Goal: Task Accomplishment & Management: Complete application form

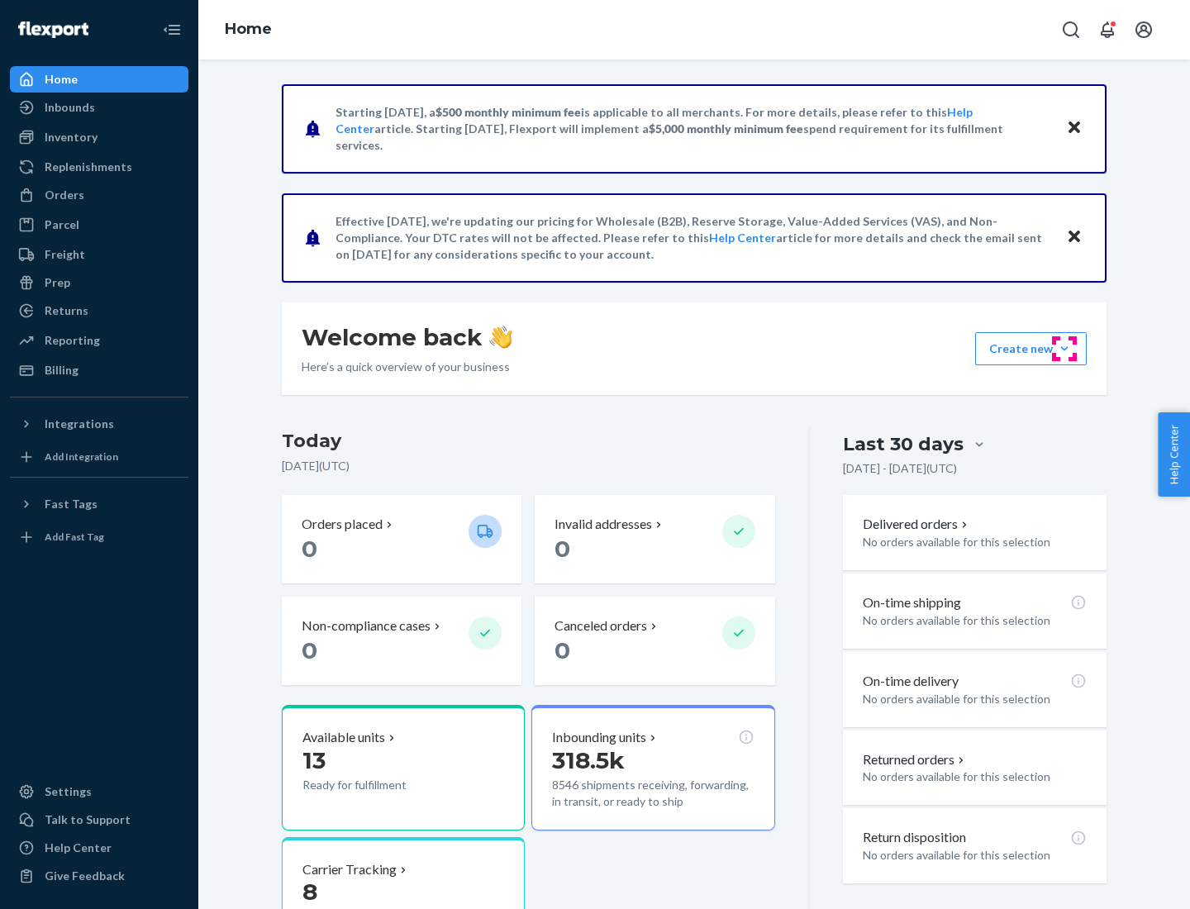
click at [1064, 349] on button "Create new Create new inbound Create new order Create new product" at bounding box center [1031, 348] width 112 height 33
click at [99, 107] on div "Inbounds" at bounding box center [99, 107] width 175 height 23
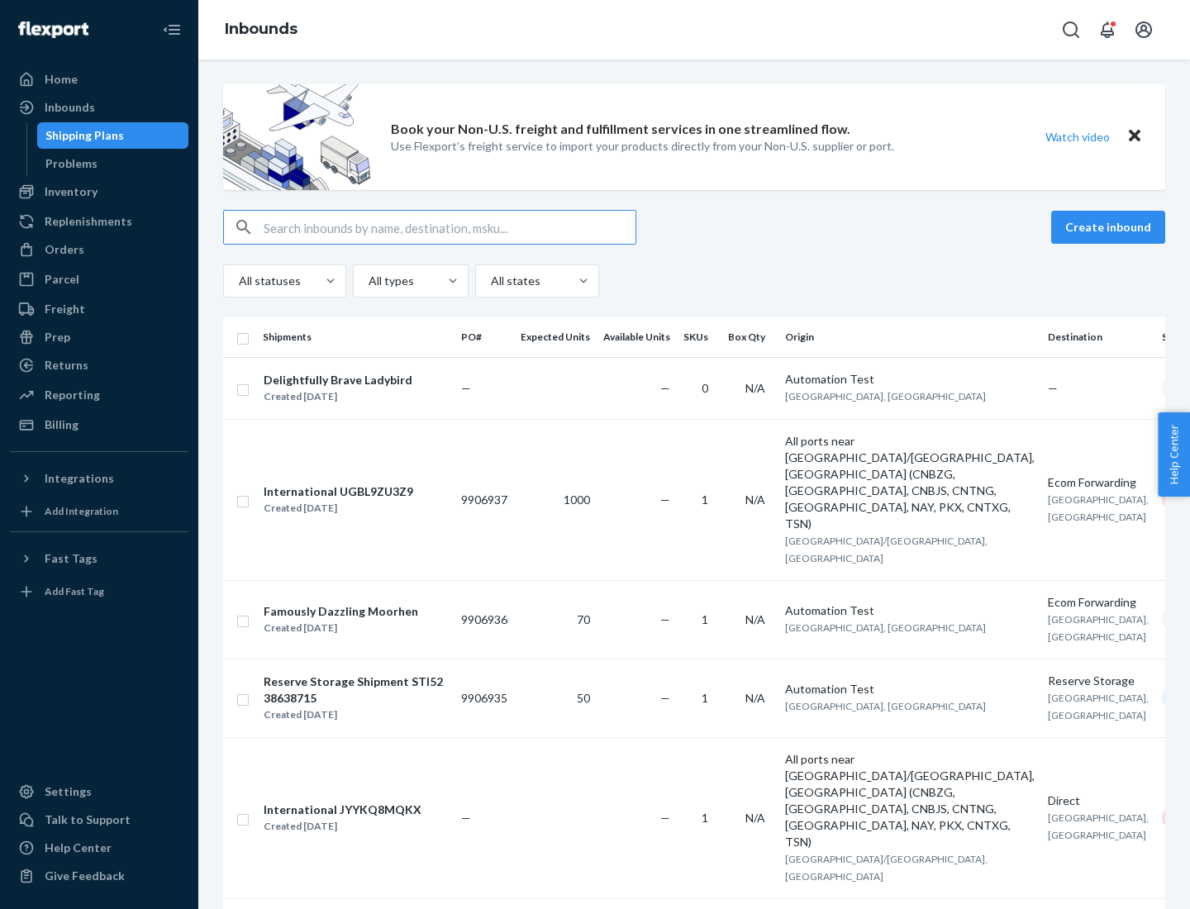
click at [1110, 227] on button "Create inbound" at bounding box center [1108, 227] width 114 height 33
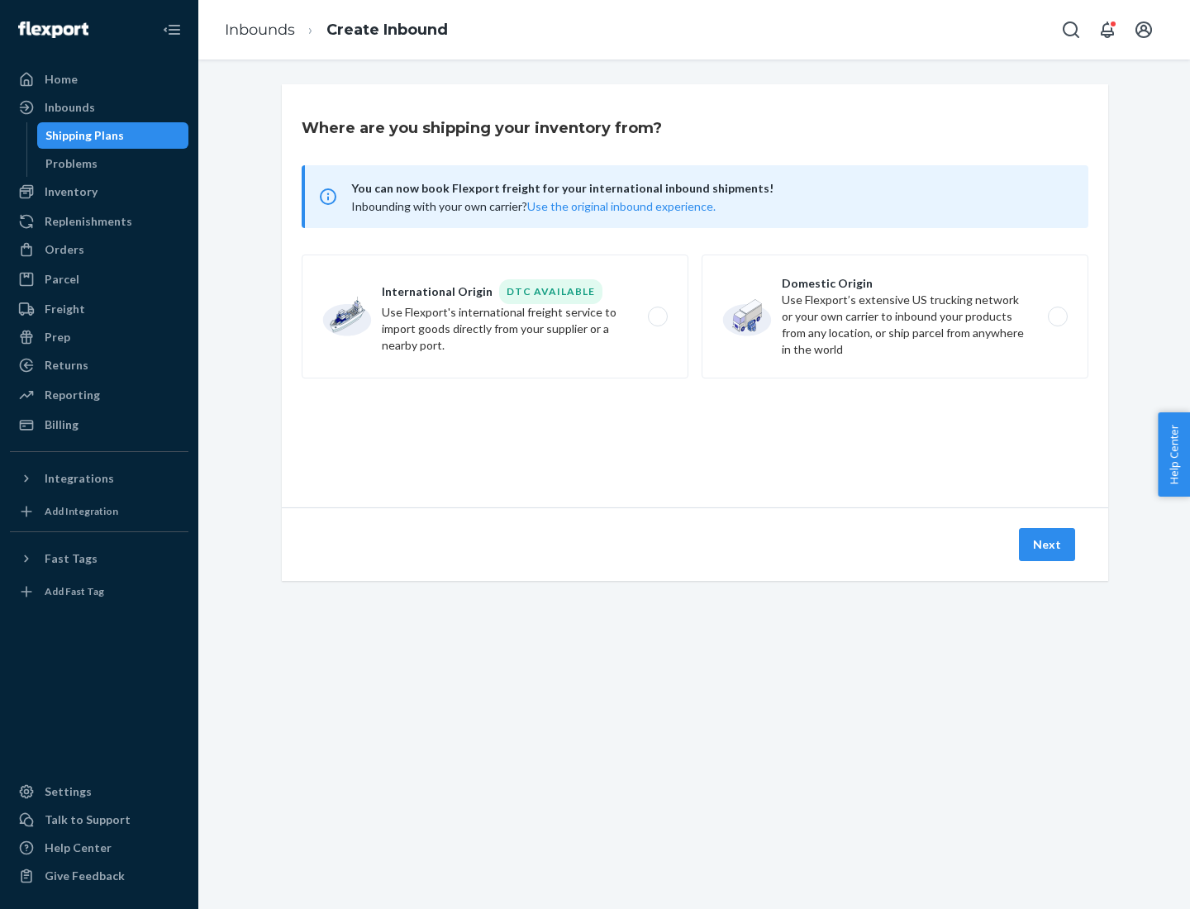
click at [895, 316] on label "Domestic Origin Use Flexport’s extensive US trucking network or your own carrie…" at bounding box center [894, 316] width 387 height 124
click at [1057, 316] on input "Domestic Origin Use Flexport’s extensive US trucking network or your own carrie…" at bounding box center [1062, 316] width 11 height 11
radio input "true"
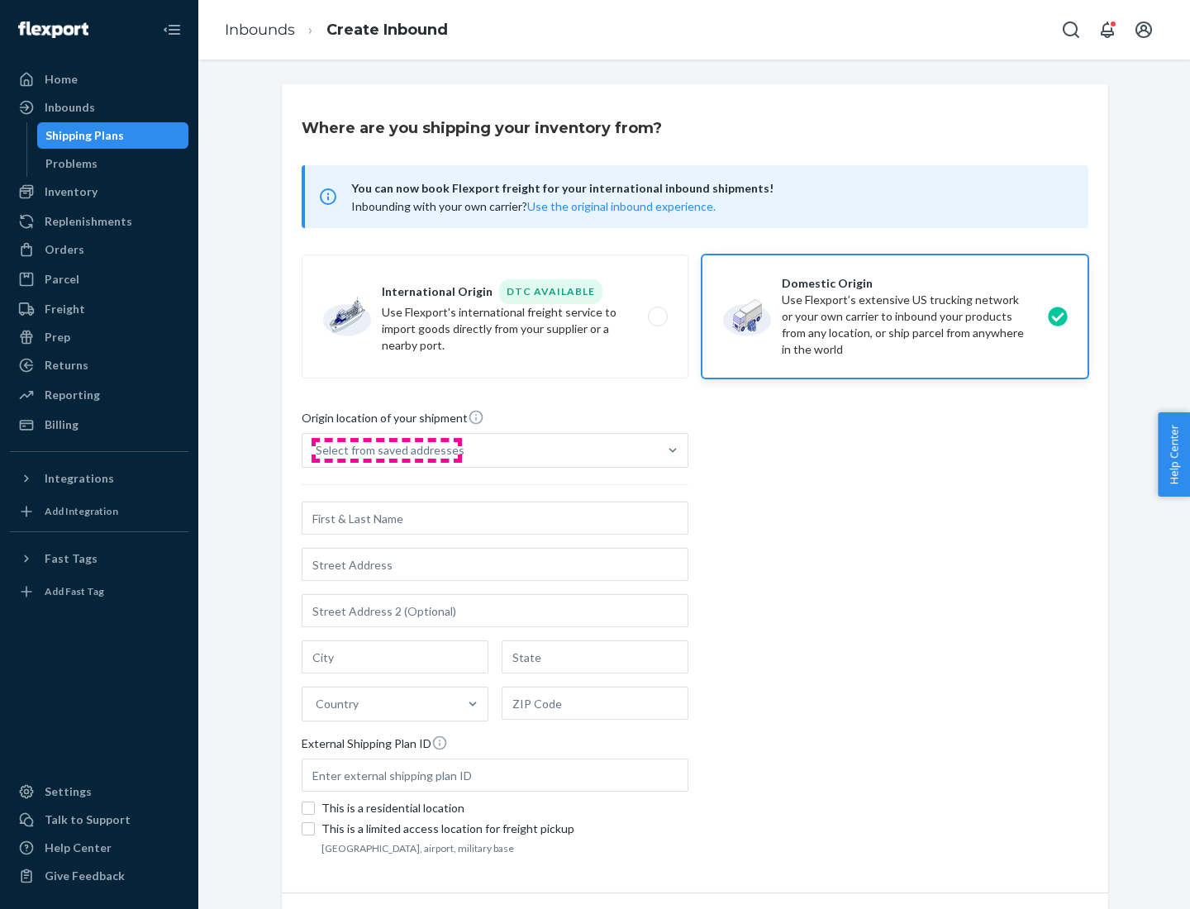
click at [386, 450] on div "Select from saved addresses" at bounding box center [390, 450] width 149 height 17
click at [317, 450] on input "Select from saved addresses" at bounding box center [317, 450] width 2 height 17
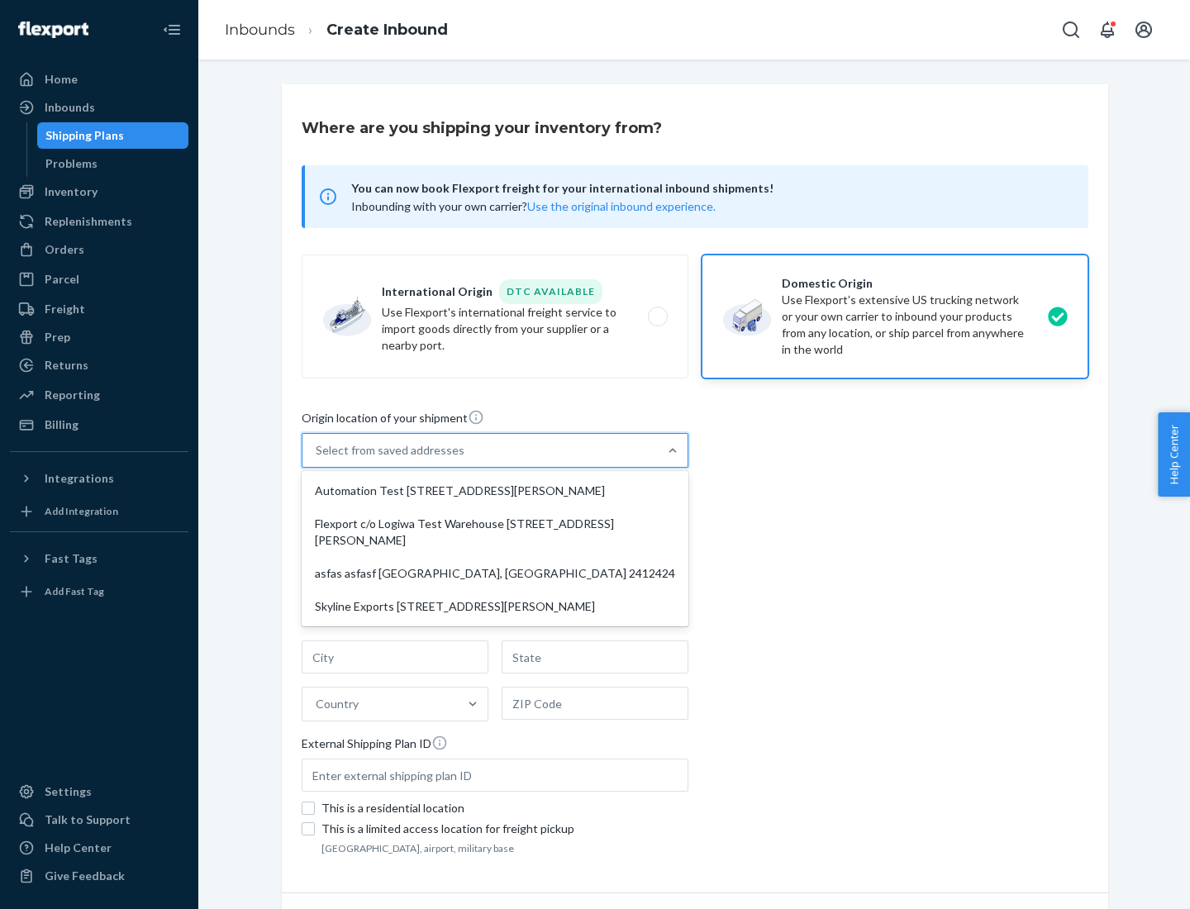
scroll to position [7, 0]
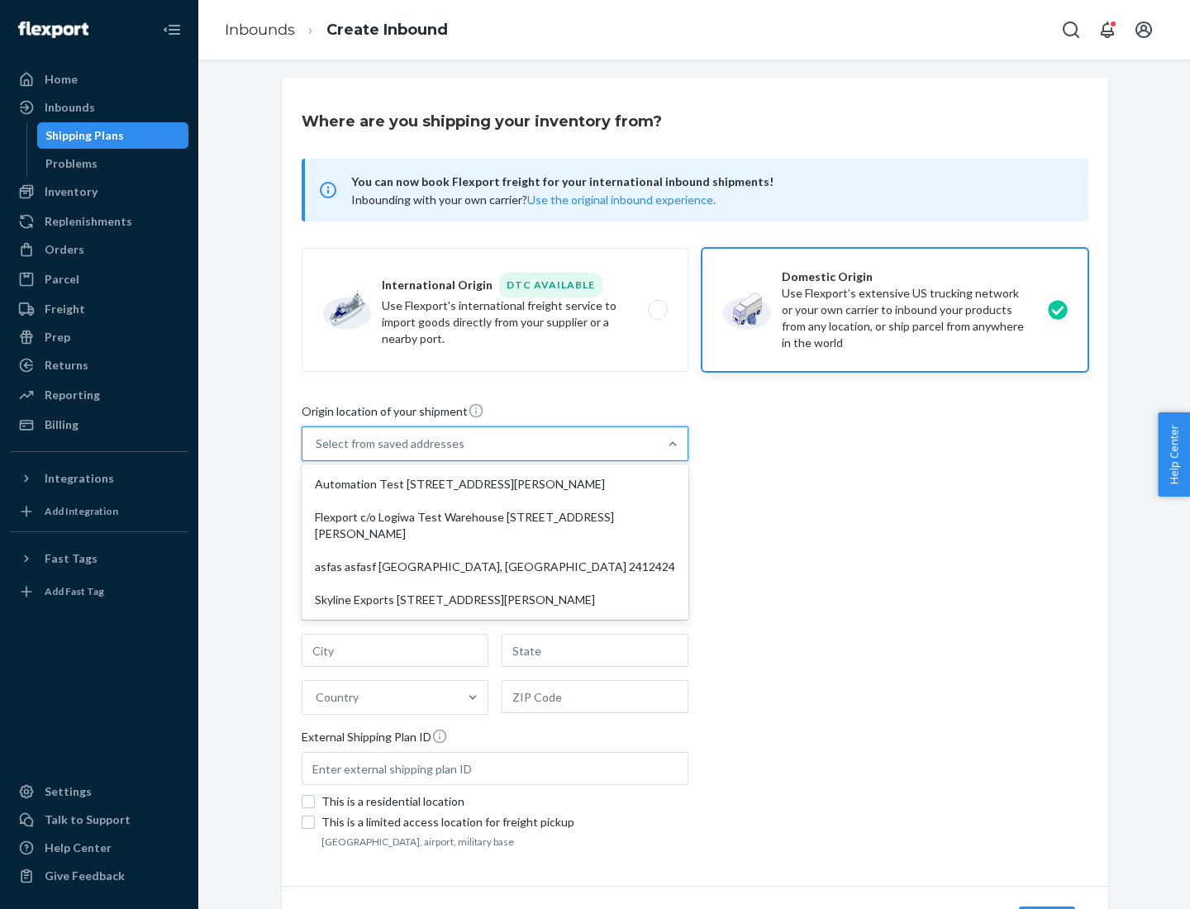
click at [495, 484] on div "Automation Test [STREET_ADDRESS][PERSON_NAME]" at bounding box center [495, 484] width 380 height 33
click at [317, 452] on input "option Automation Test [STREET_ADDRESS][PERSON_NAME] focused, 1 of 4. 4 results…" at bounding box center [317, 443] width 2 height 17
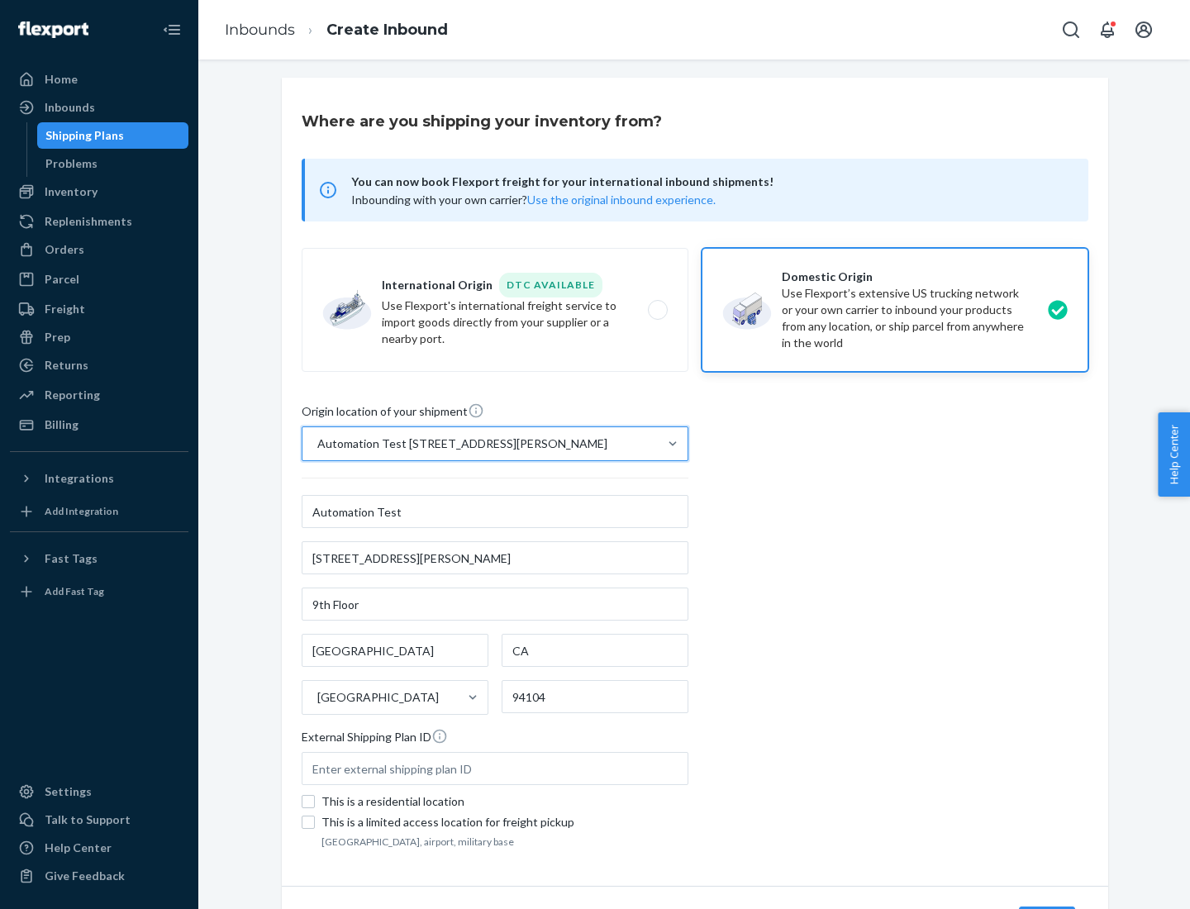
type input "Automation Test"
type input "[STREET_ADDRESS][PERSON_NAME]"
type input "9th Floor"
type input "[GEOGRAPHIC_DATA]"
type input "CA"
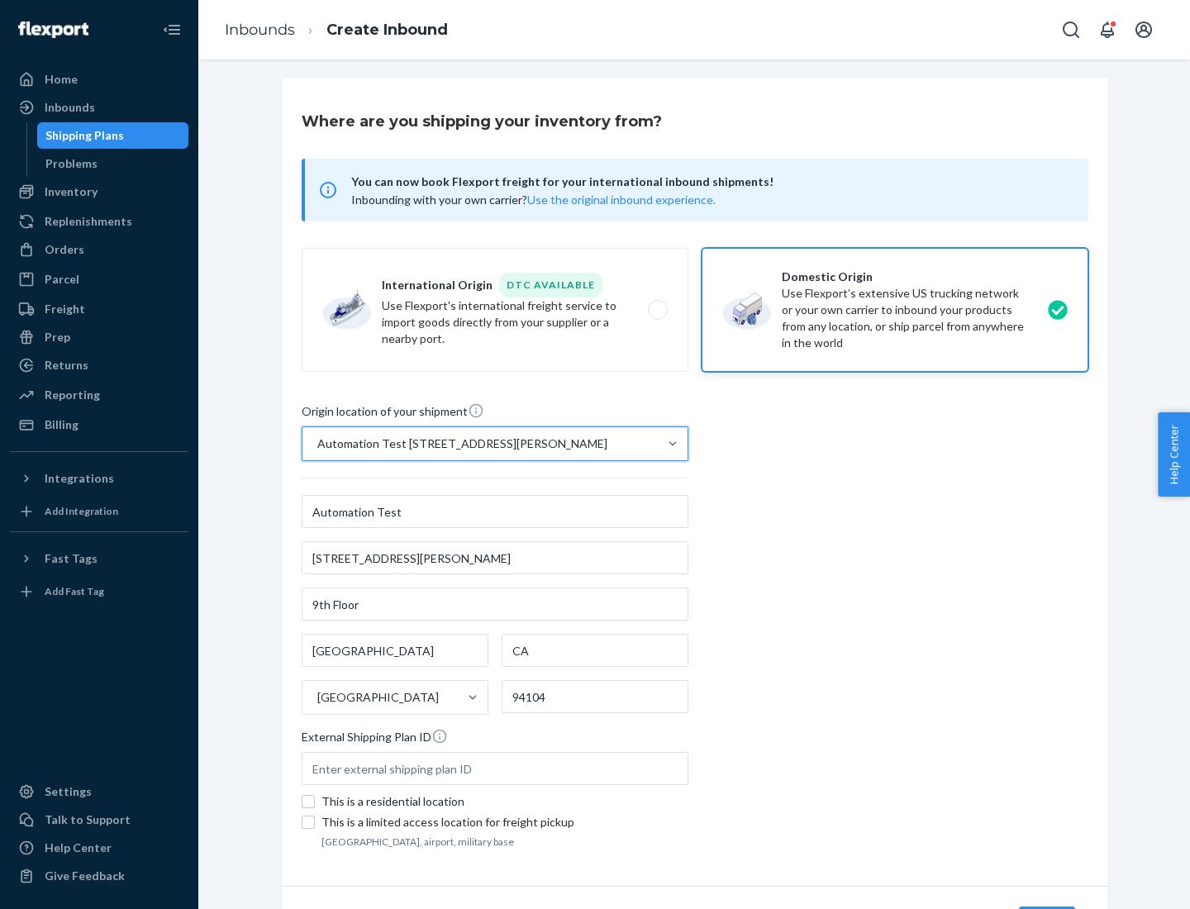
type input "94104"
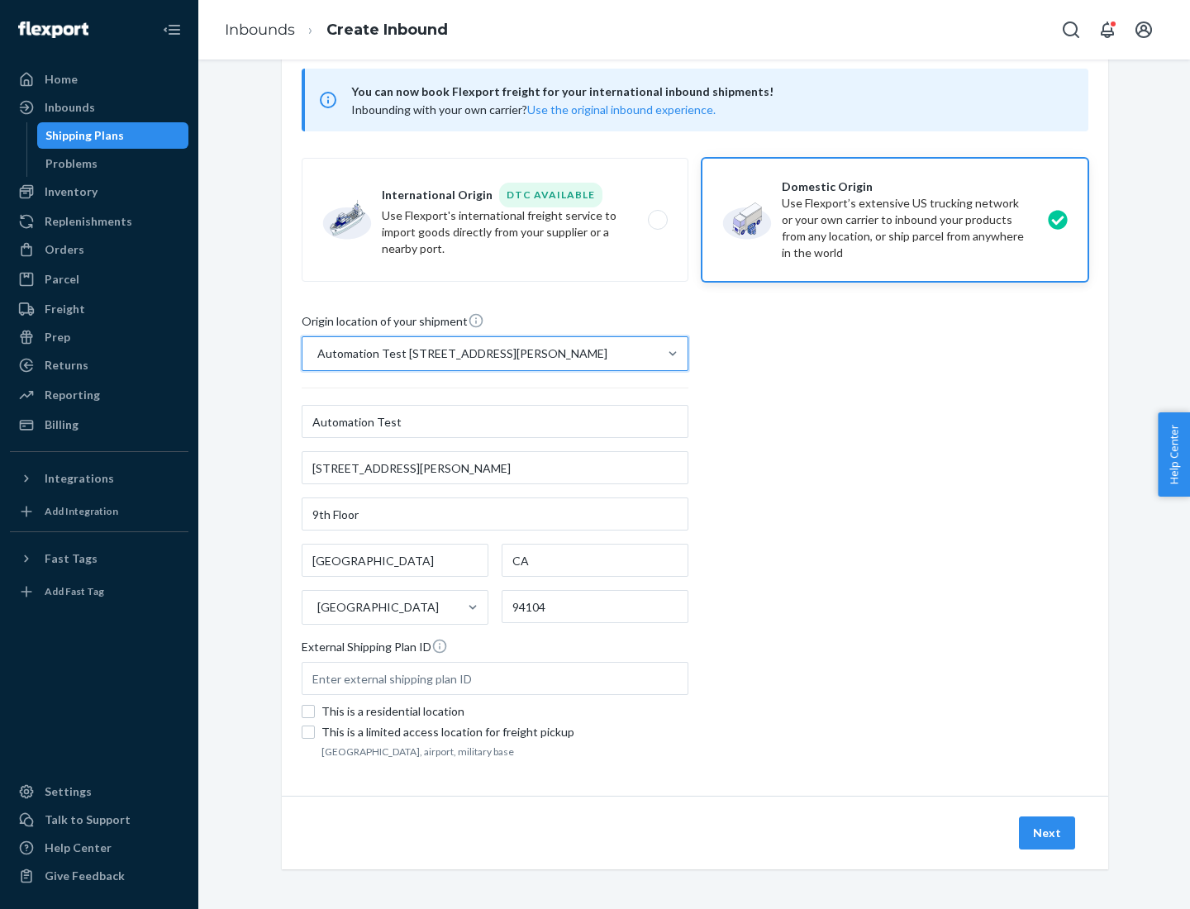
click at [1047, 833] on button "Next" at bounding box center [1047, 832] width 56 height 33
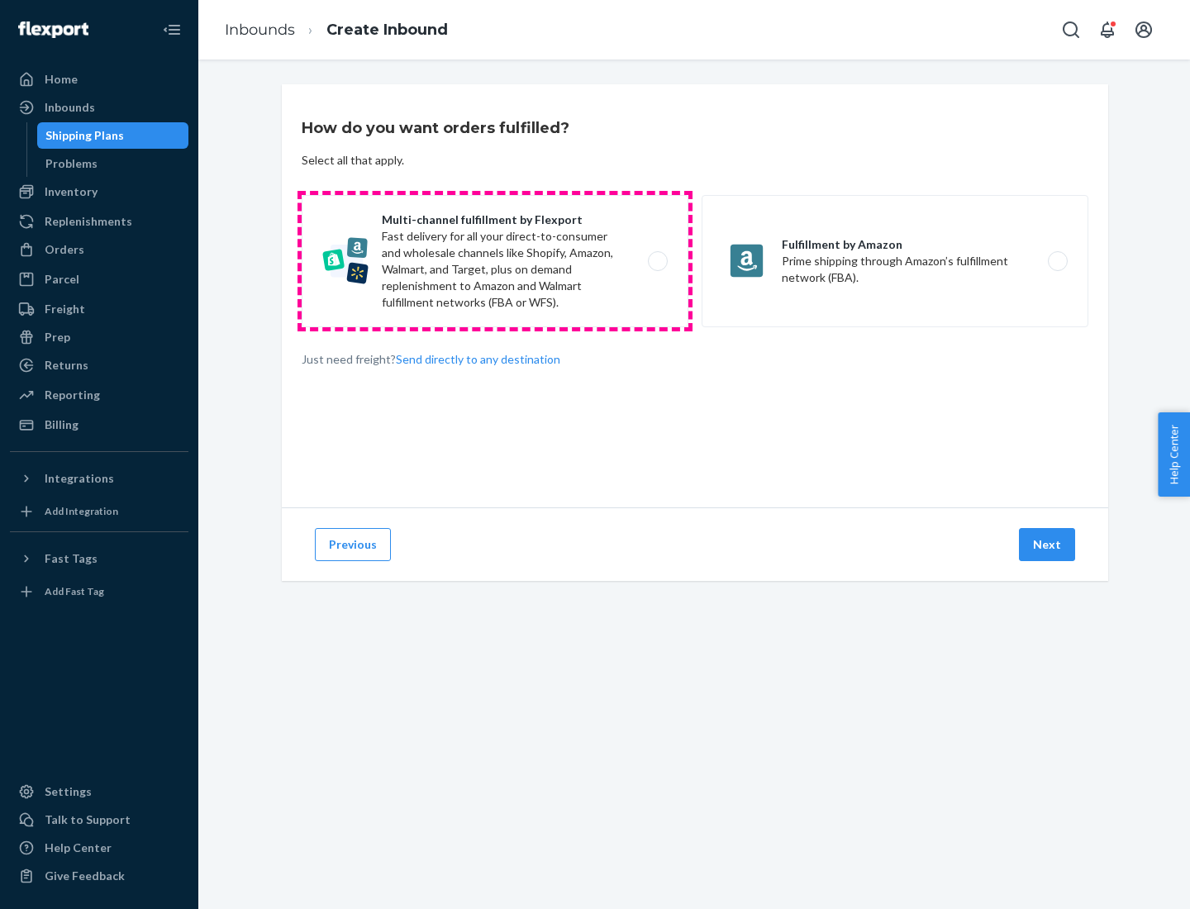
click at [495, 261] on label "Multi-channel fulfillment by Flexport Fast delivery for all your direct-to-cons…" at bounding box center [495, 261] width 387 height 132
click at [657, 261] on input "Multi-channel fulfillment by Flexport Fast delivery for all your direct-to-cons…" at bounding box center [662, 261] width 11 height 11
radio input "true"
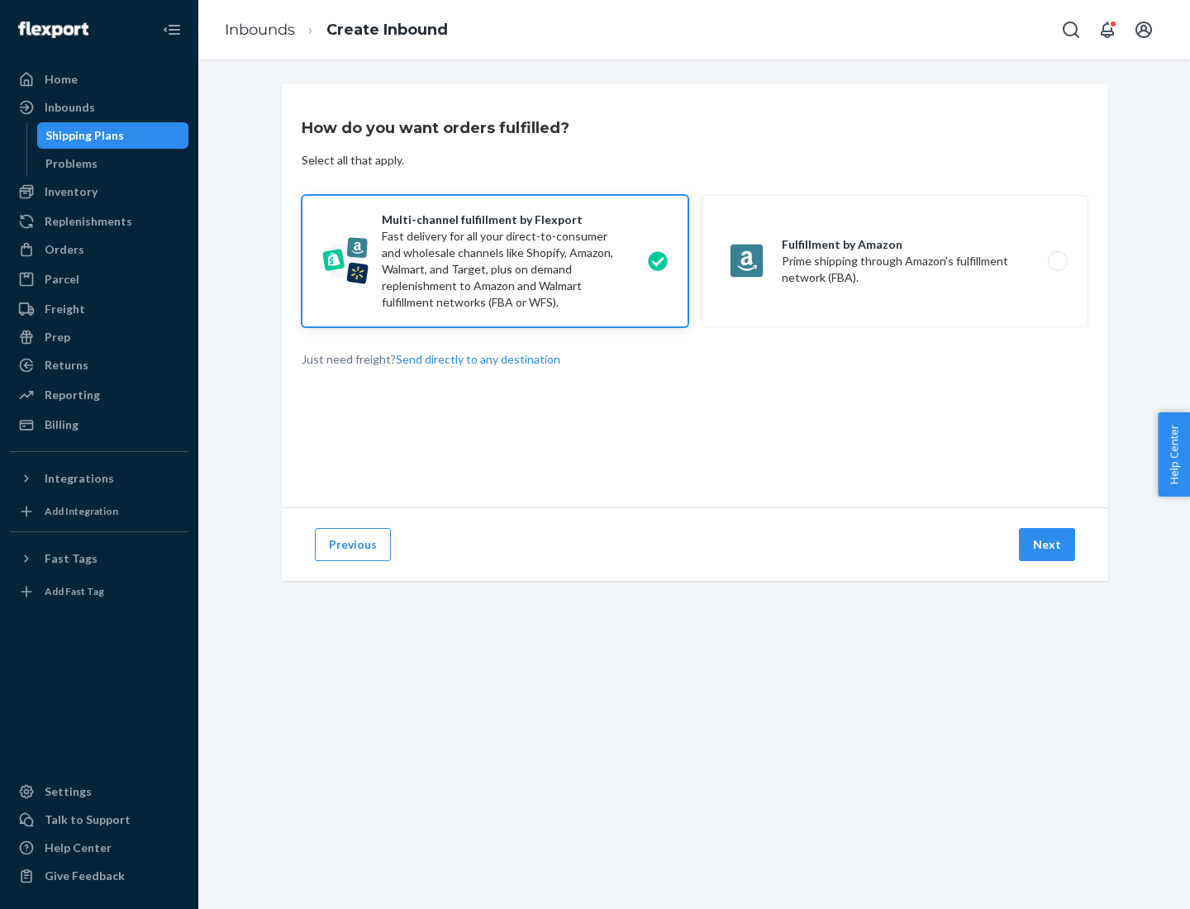
click at [1047, 544] on button "Next" at bounding box center [1047, 544] width 56 height 33
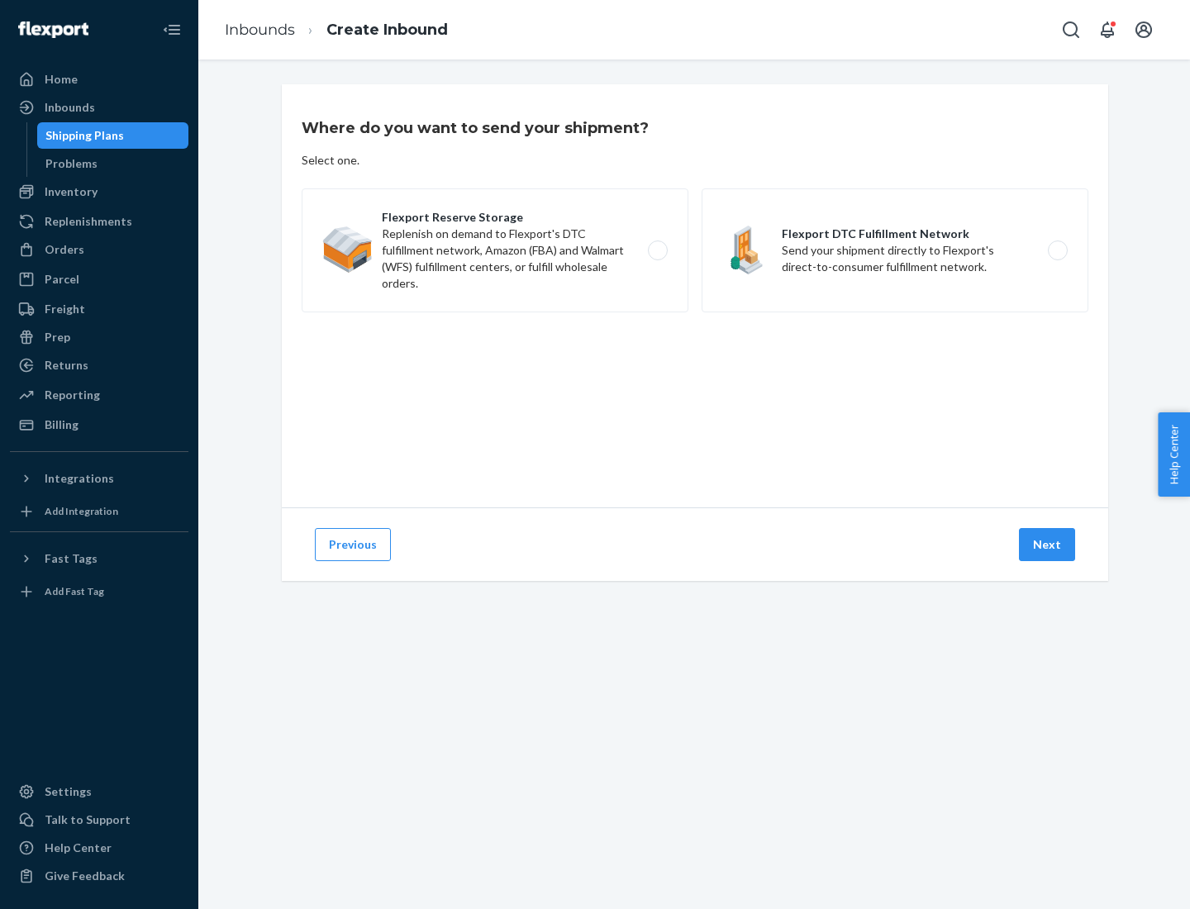
click at [895, 250] on label "Flexport DTC Fulfillment Network Send your shipment directly to Flexport's dire…" at bounding box center [894, 250] width 387 height 124
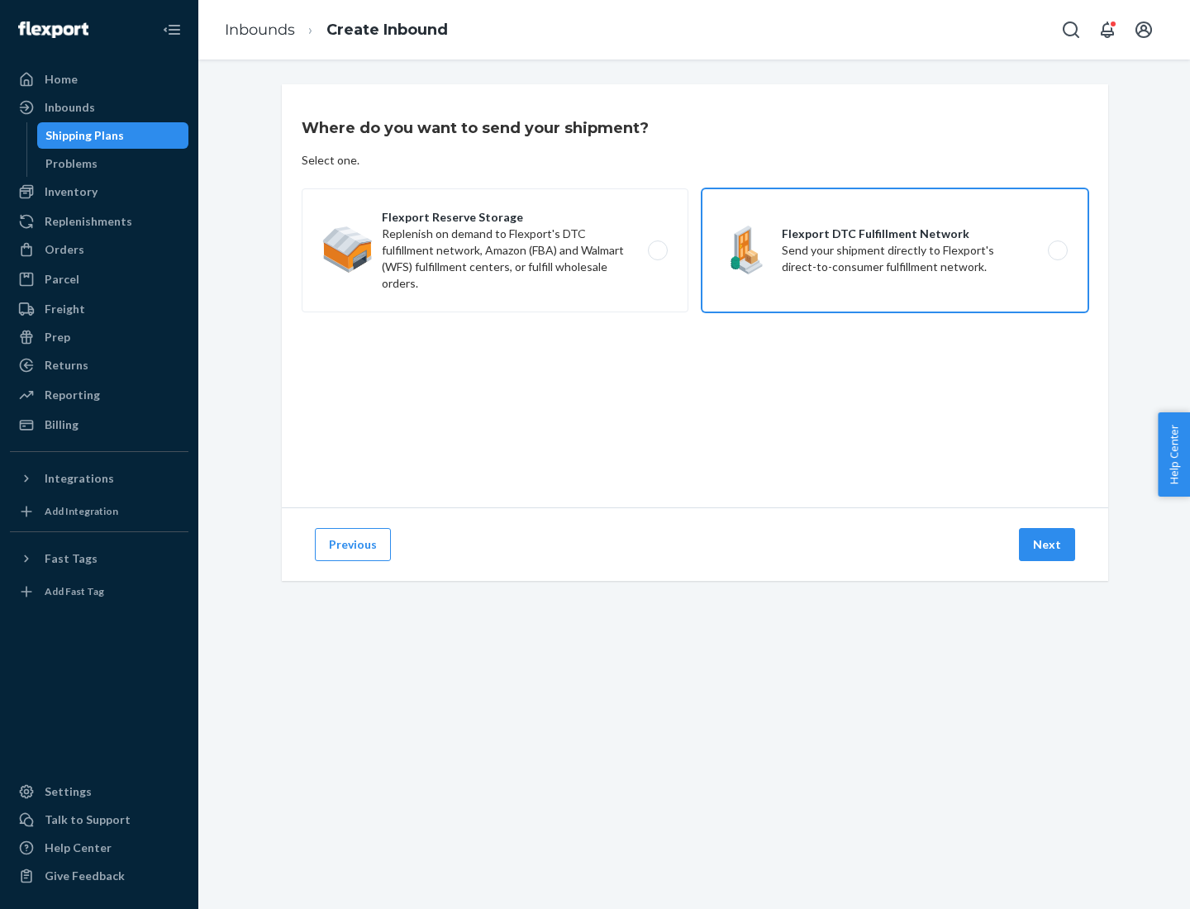
click at [1057, 250] on input "Flexport DTC Fulfillment Network Send your shipment directly to Flexport's dire…" at bounding box center [1062, 250] width 11 height 11
radio input "true"
click at [1047, 544] on button "Next" at bounding box center [1047, 544] width 56 height 33
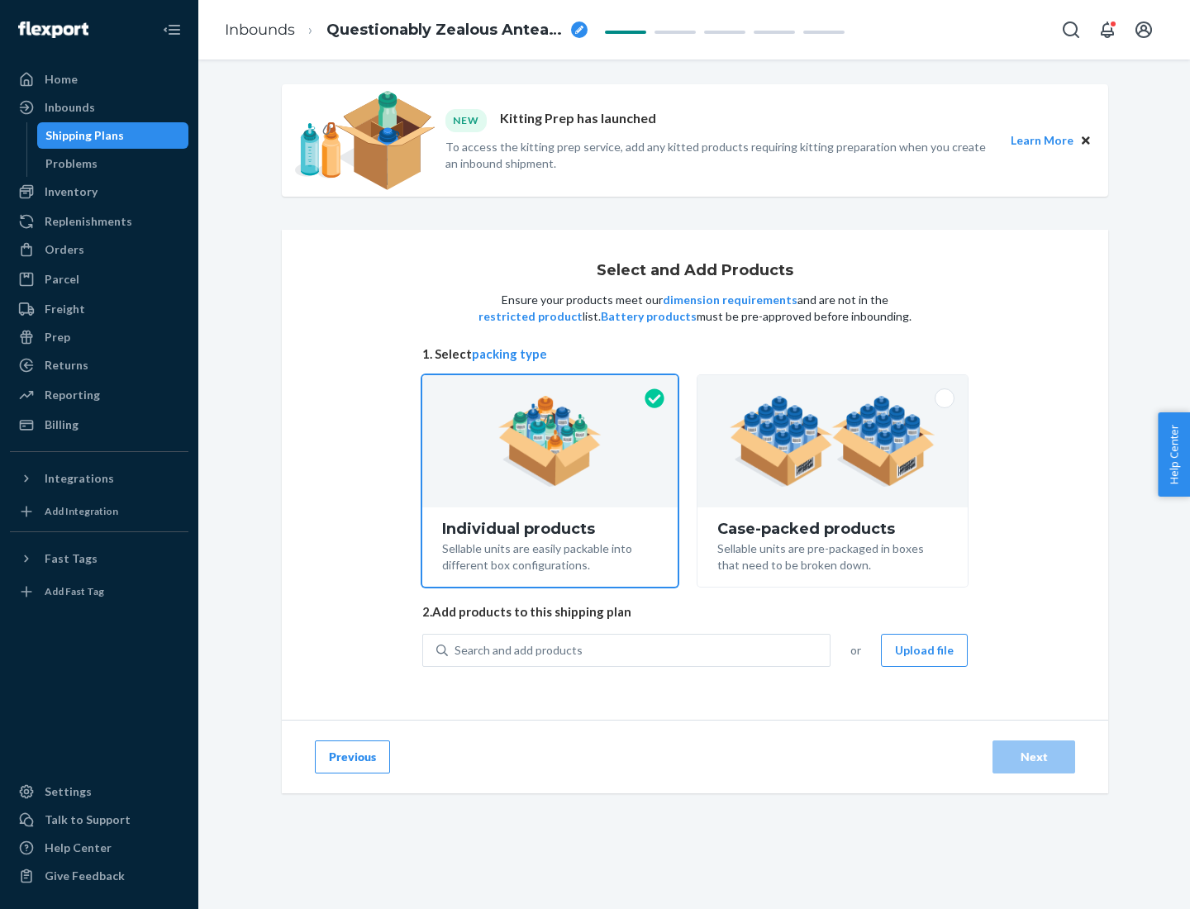
click at [833, 441] on img at bounding box center [832, 441] width 206 height 91
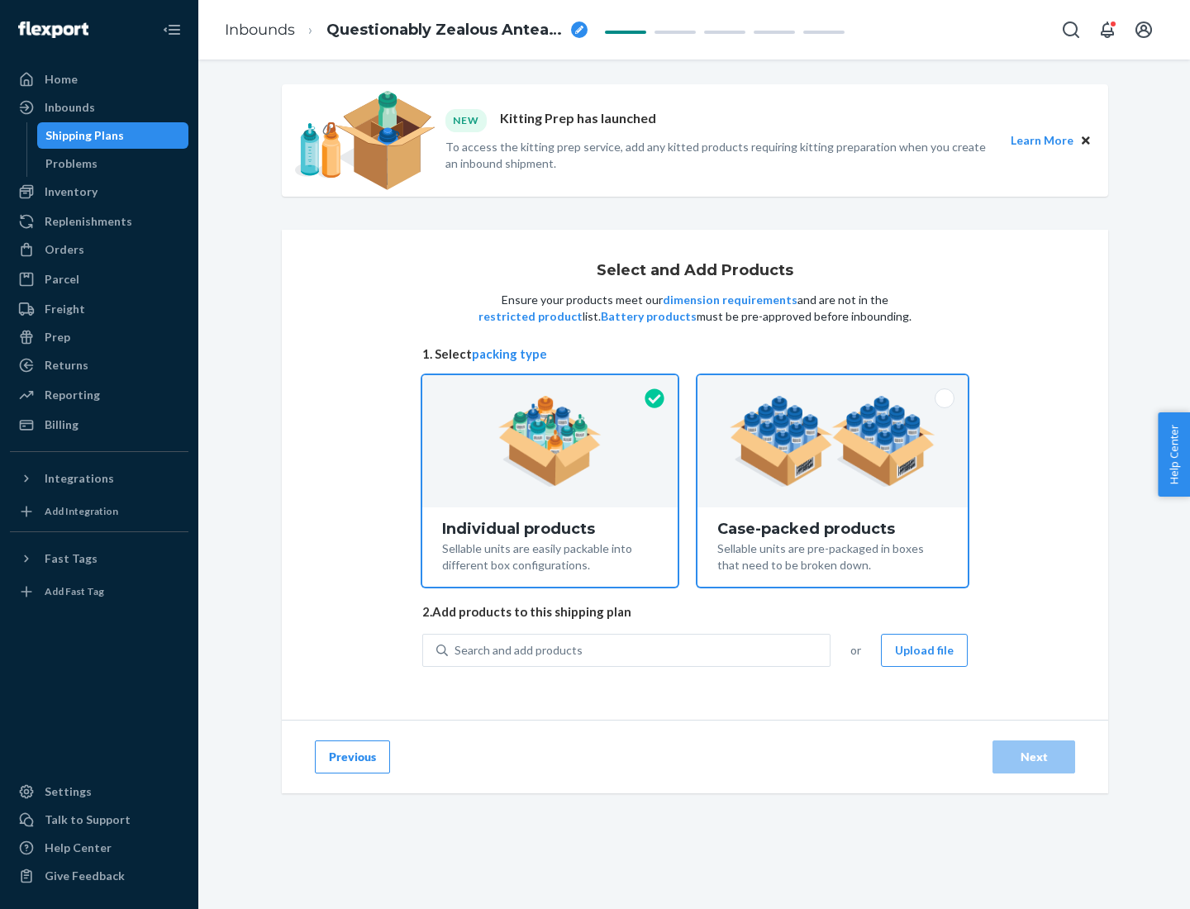
click at [833, 386] on input "Case-packed products Sellable units are pre-packaged in boxes that need to be b…" at bounding box center [832, 380] width 11 height 11
radio input "true"
radio input "false"
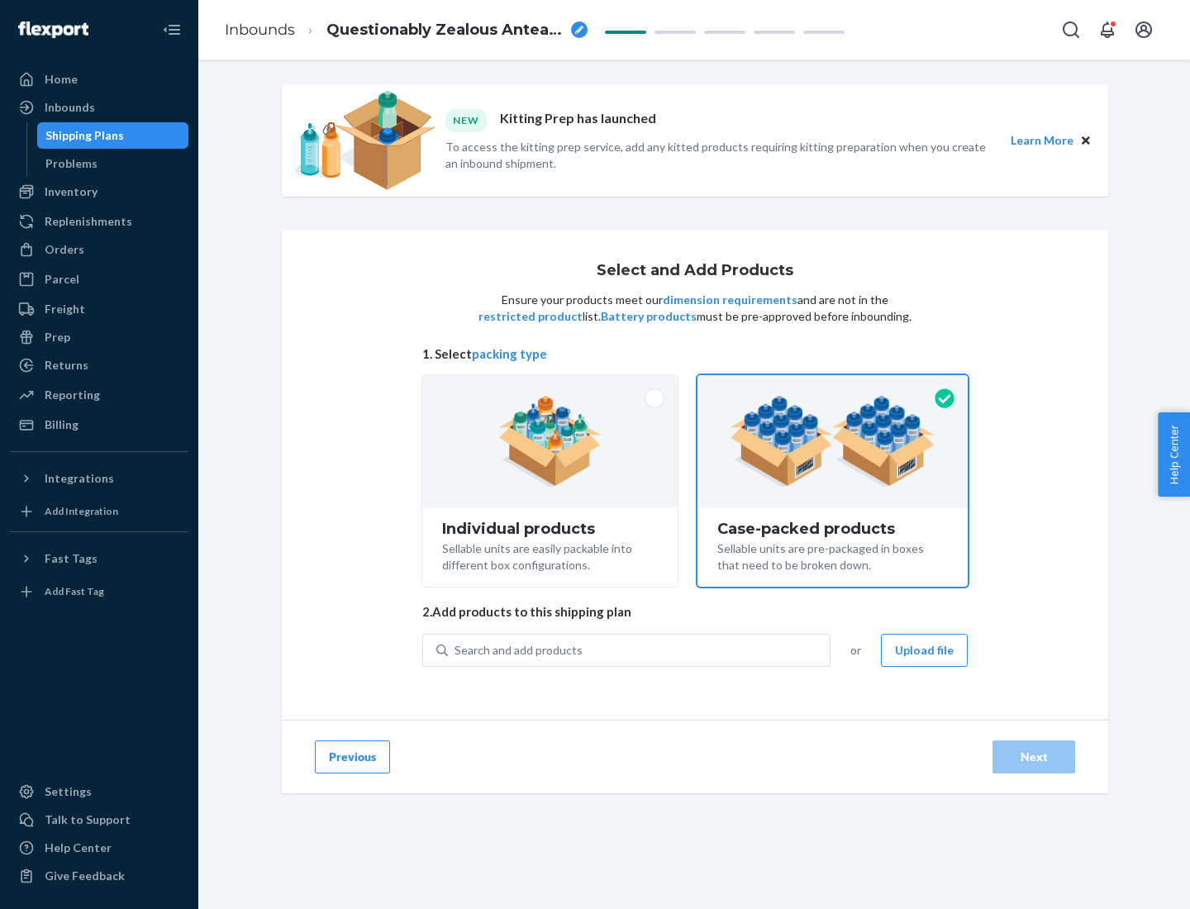
click at [639, 649] on div "Search and add products" at bounding box center [639, 650] width 382 height 30
click at [456, 649] on input "Search and add products" at bounding box center [455, 650] width 2 height 17
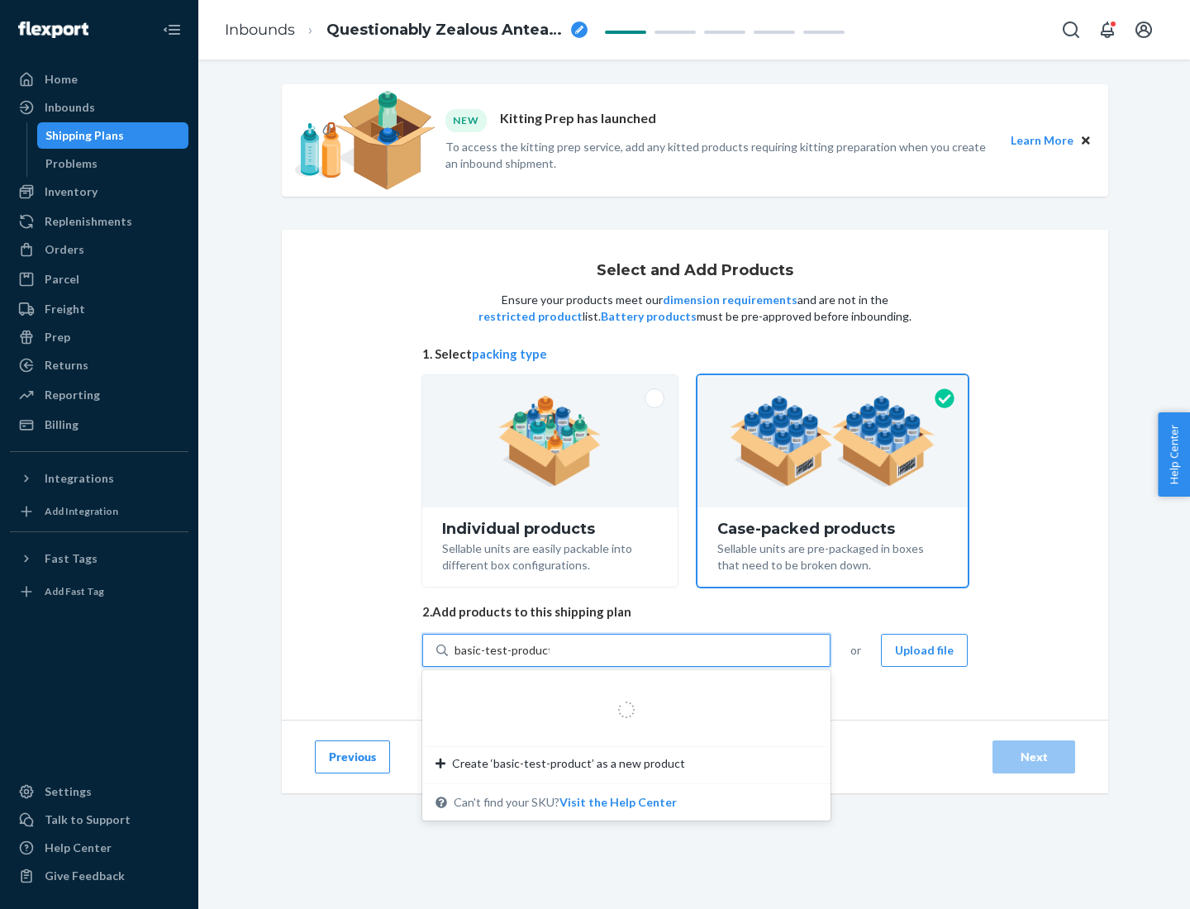
type input "basic-test-product-1"
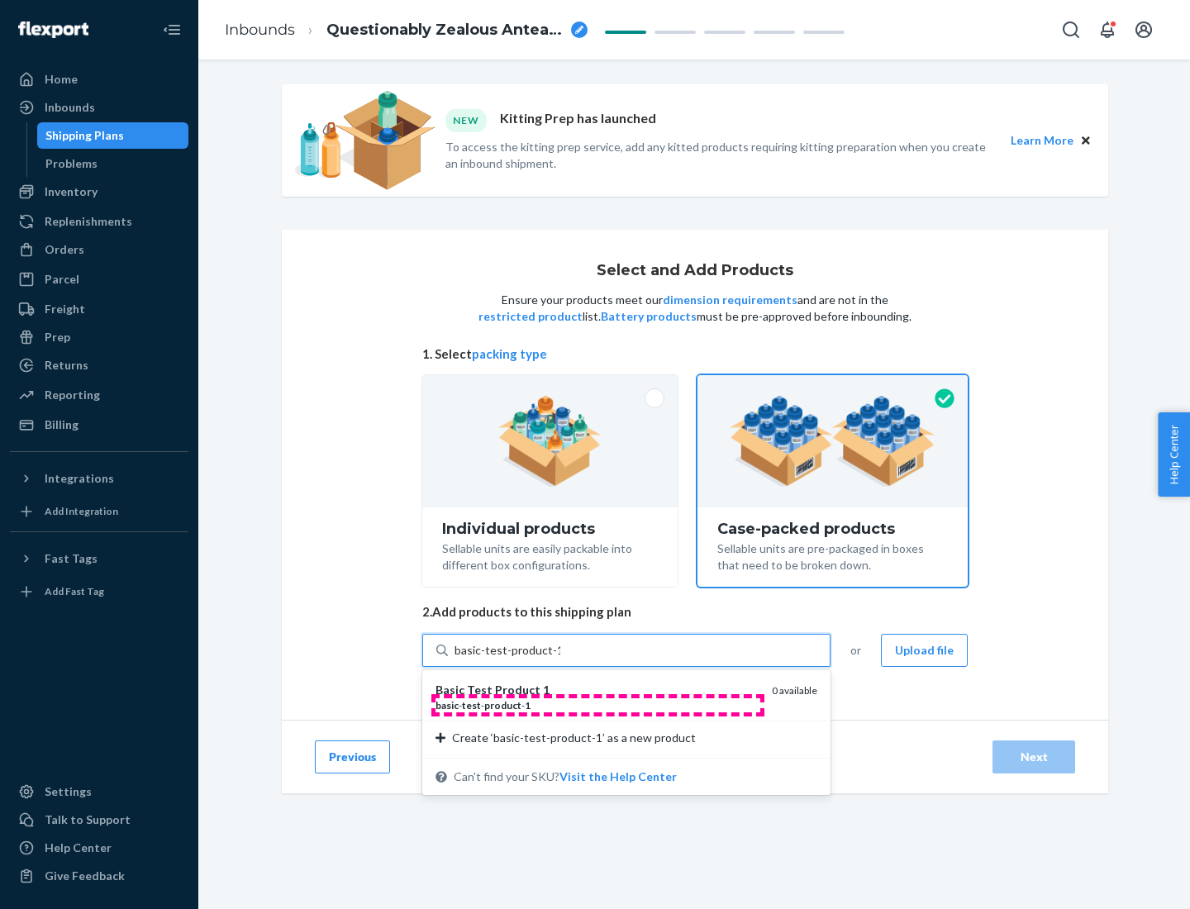
click at [597, 705] on div "basic - test - product - 1" at bounding box center [596, 705] width 323 height 14
click at [560, 658] on input "basic-test-product-1" at bounding box center [507, 650] width 106 height 17
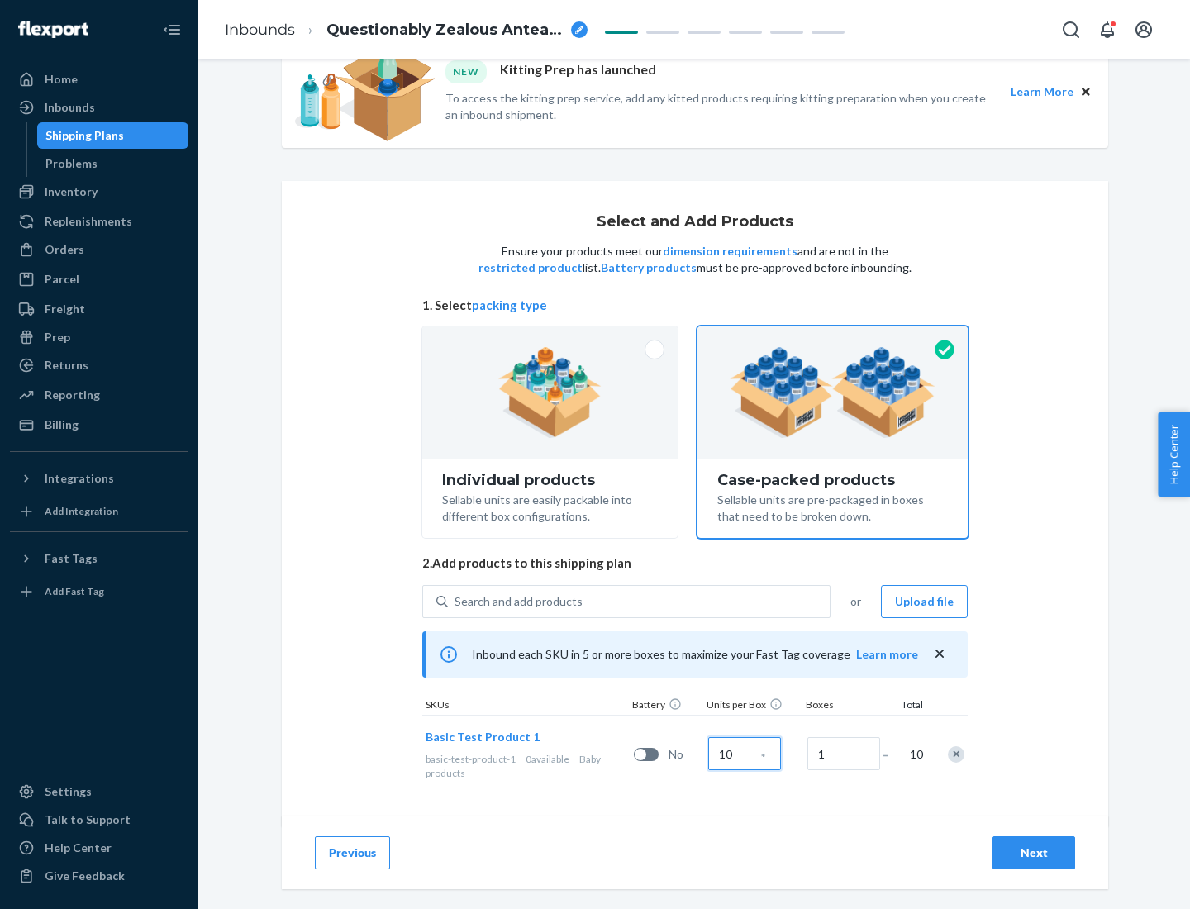
scroll to position [59, 0]
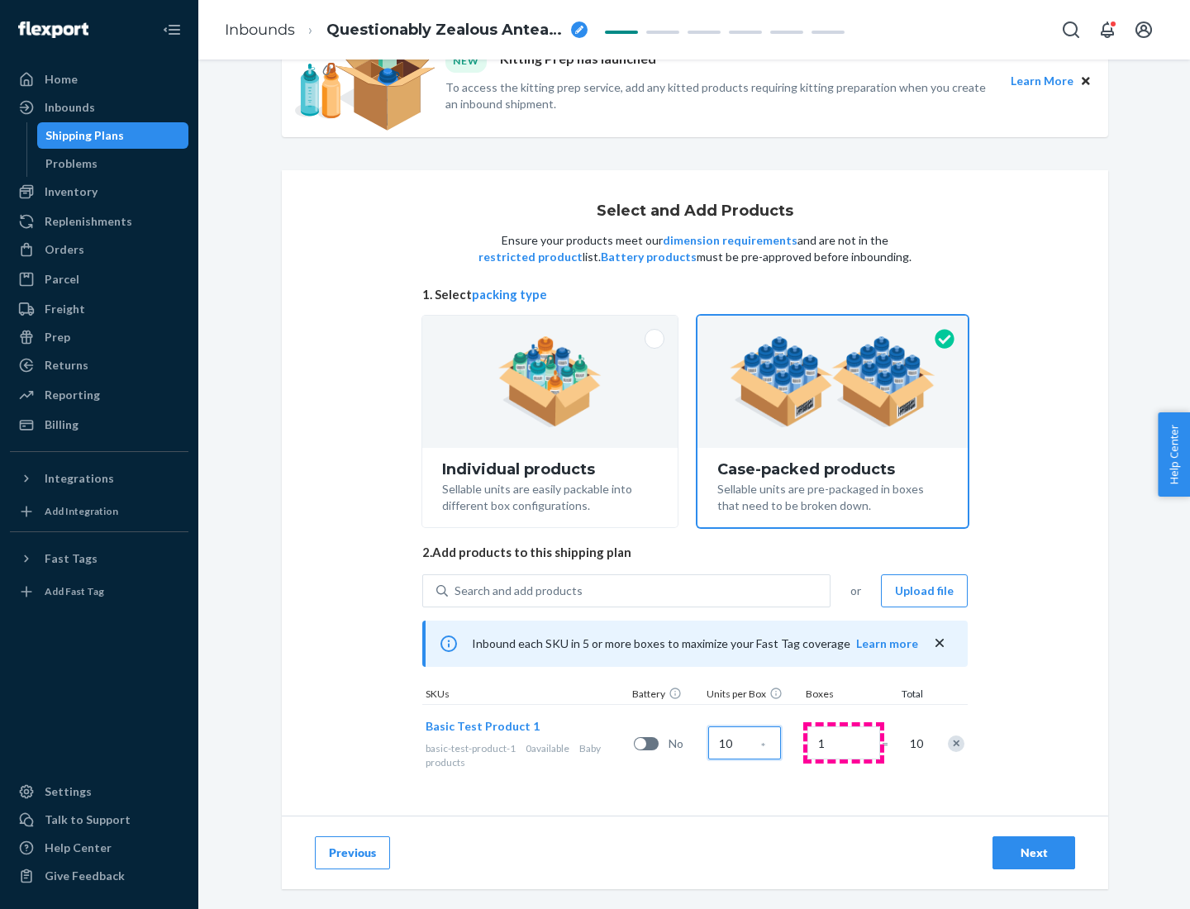
type input "10"
type input "7"
click at [1033, 853] on div "Next" at bounding box center [1033, 852] width 55 height 17
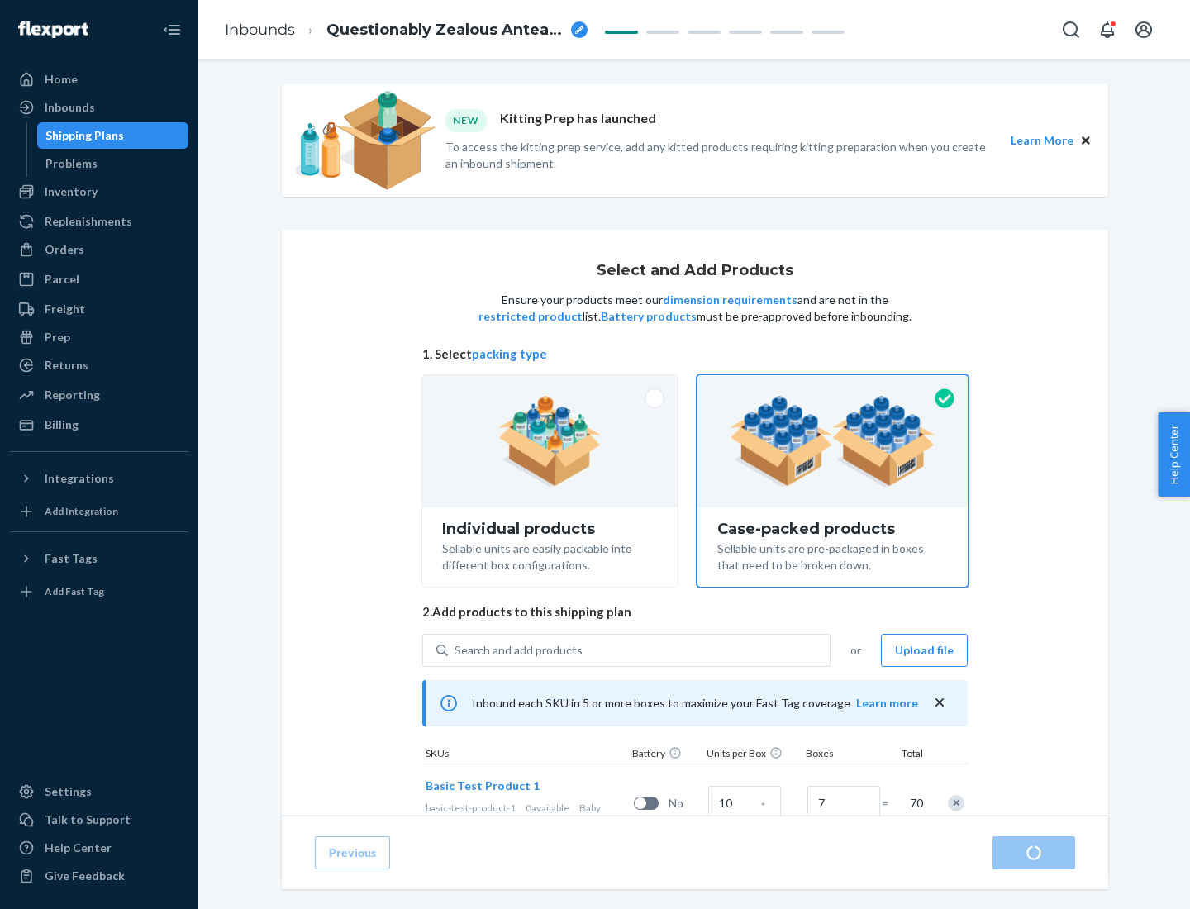
radio input "true"
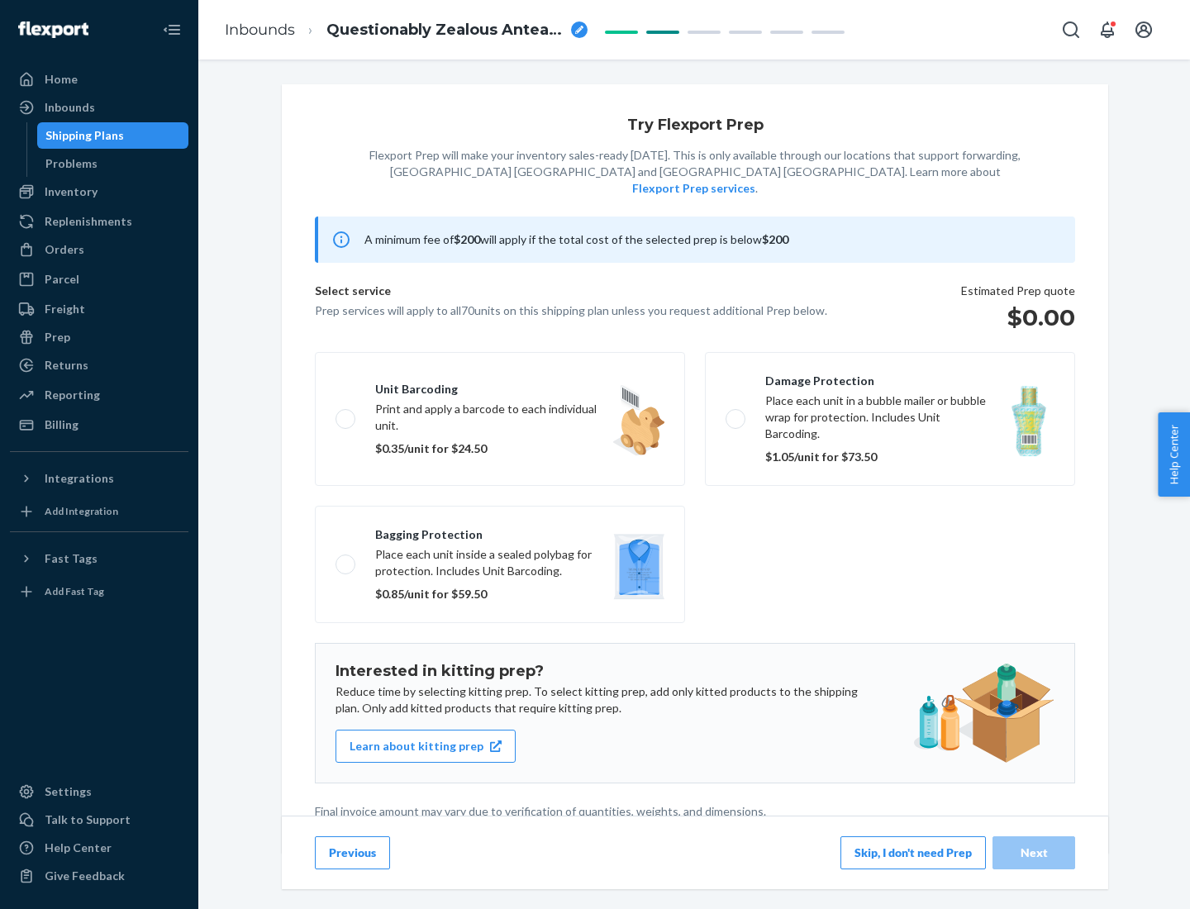
scroll to position [4, 0]
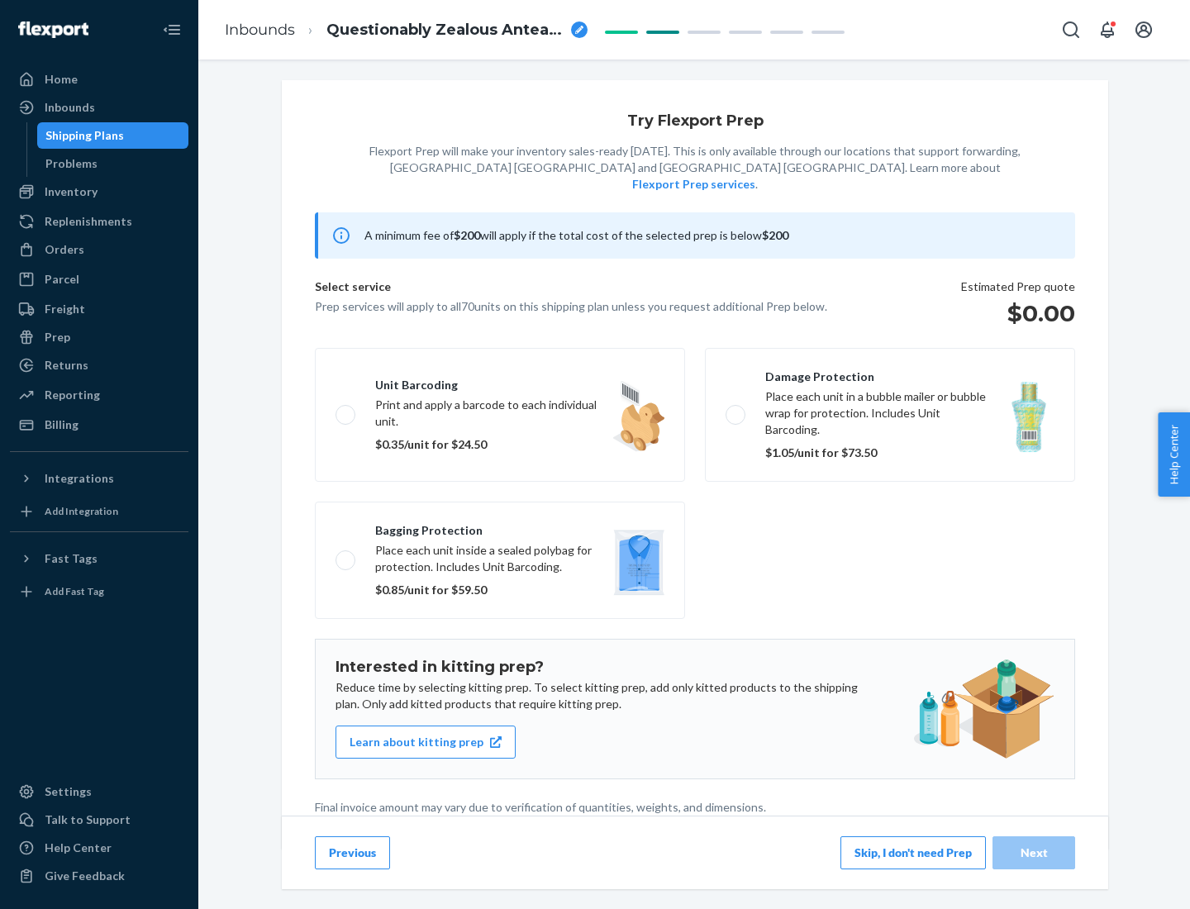
click at [500, 526] on label "Bagging protection Place each unit inside a sealed polybag for protection. Incl…" at bounding box center [500, 559] width 370 height 117
click at [346, 554] on input "Bagging protection Place each unit inside a sealed polybag for protection. Incl…" at bounding box center [340, 559] width 11 height 11
checkbox input "true"
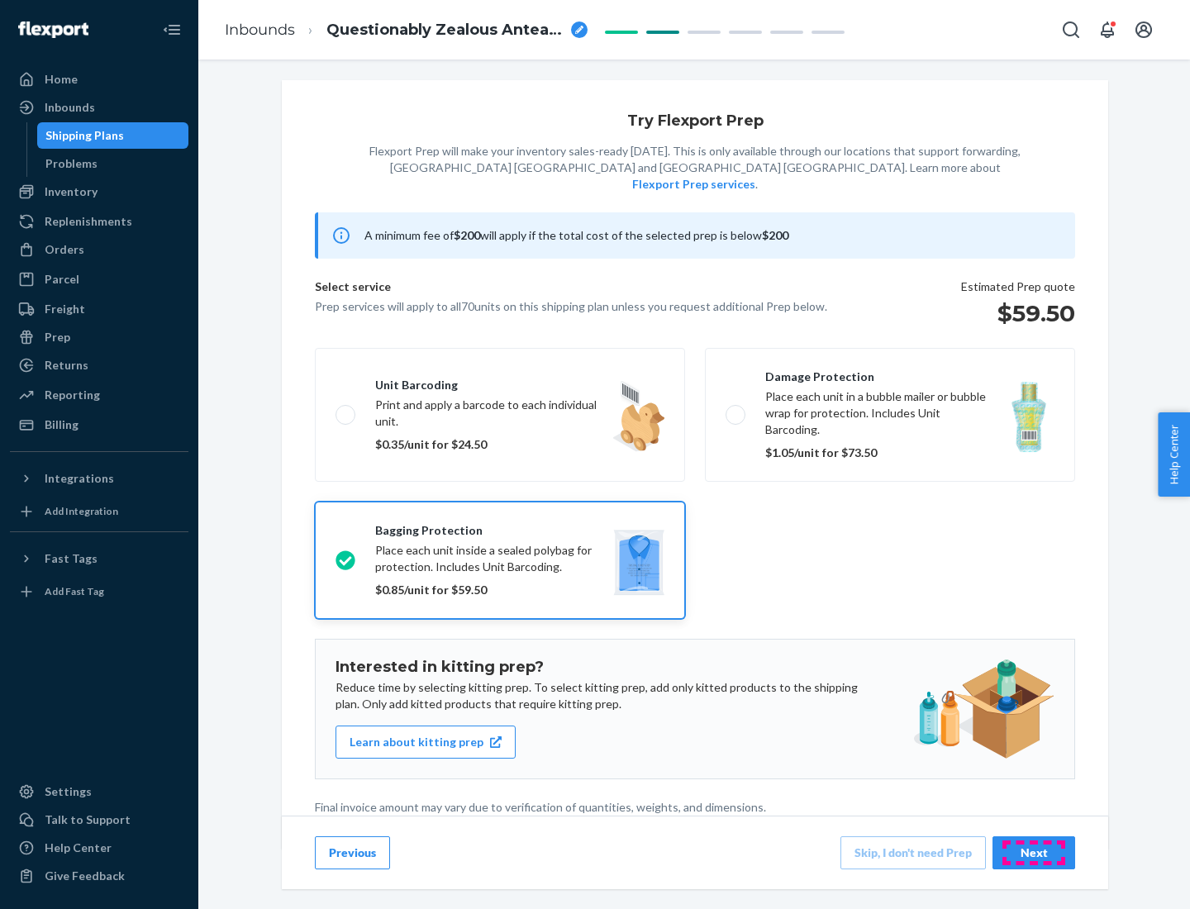
click at [1033, 852] on div "Next" at bounding box center [1033, 852] width 55 height 17
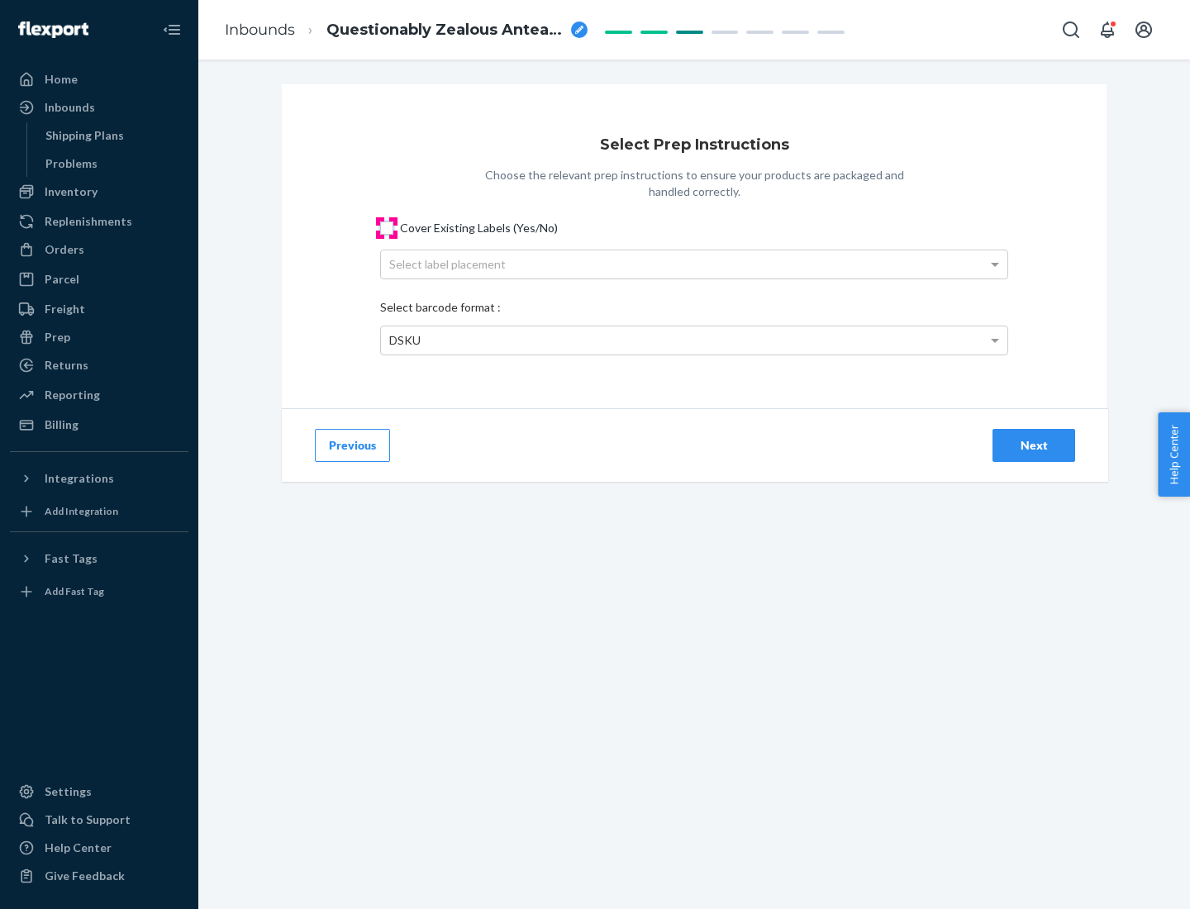
click at [387, 227] on input "Cover Existing Labels (Yes/No)" at bounding box center [386, 227] width 13 height 13
checkbox input "true"
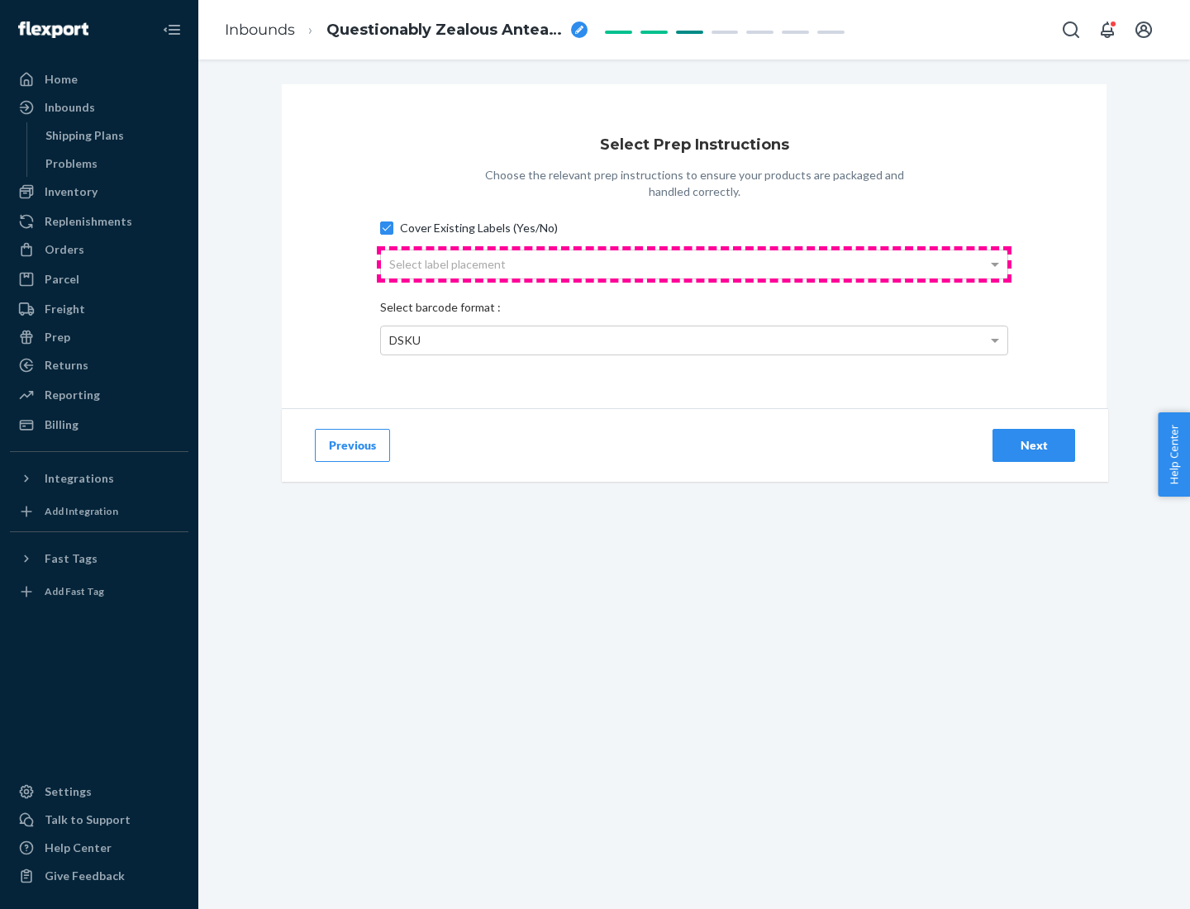
click at [694, 264] on div "Select label placement" at bounding box center [694, 264] width 626 height 28
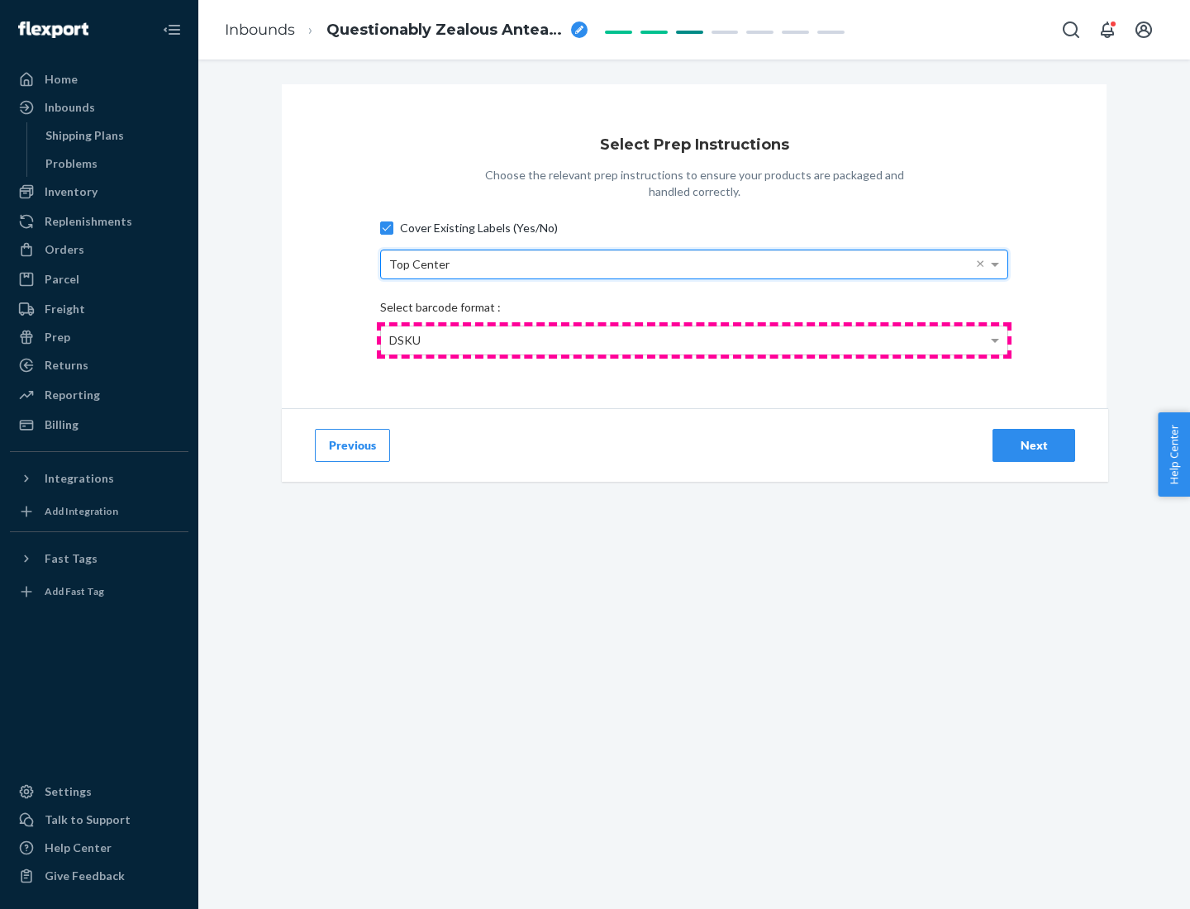
click at [694, 340] on div "DSKU" at bounding box center [694, 340] width 626 height 28
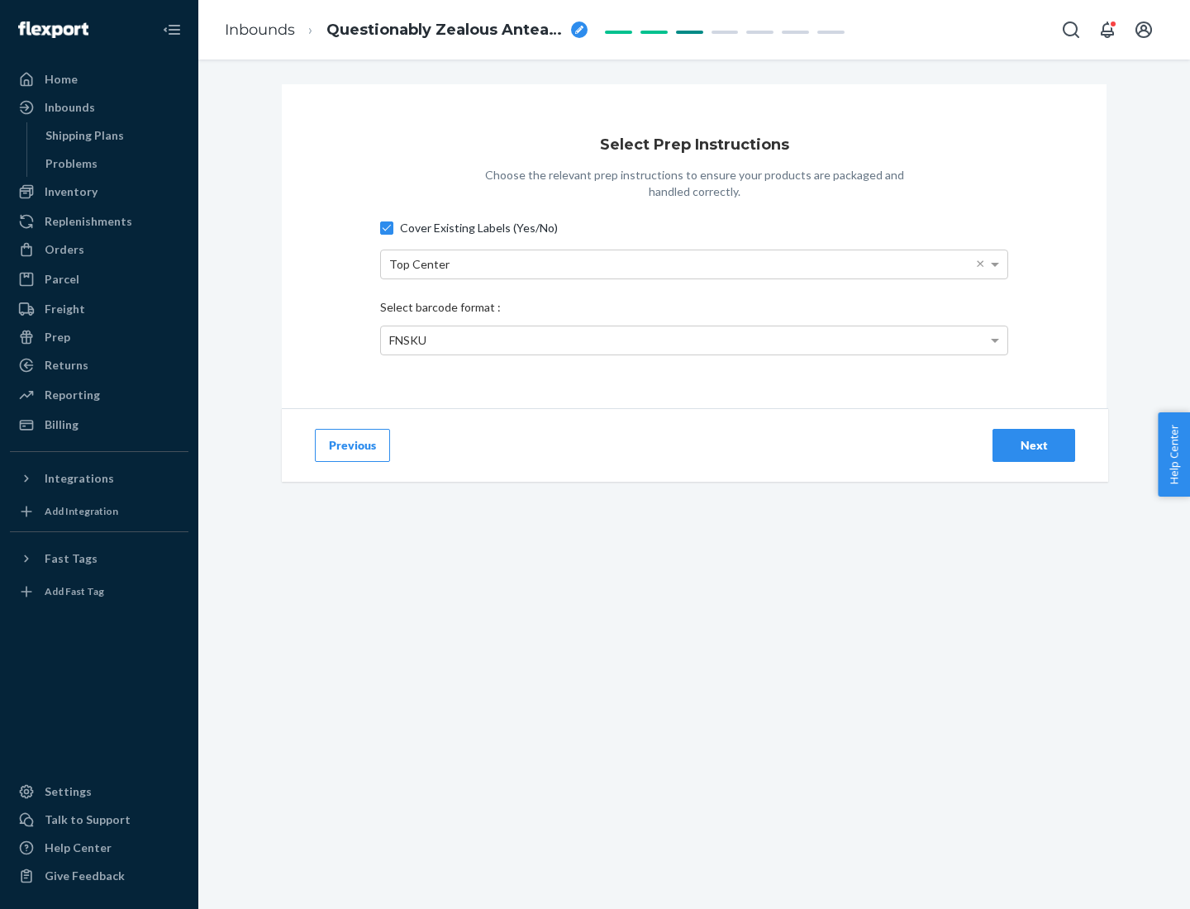
click at [1033, 444] on div "Next" at bounding box center [1033, 445] width 55 height 17
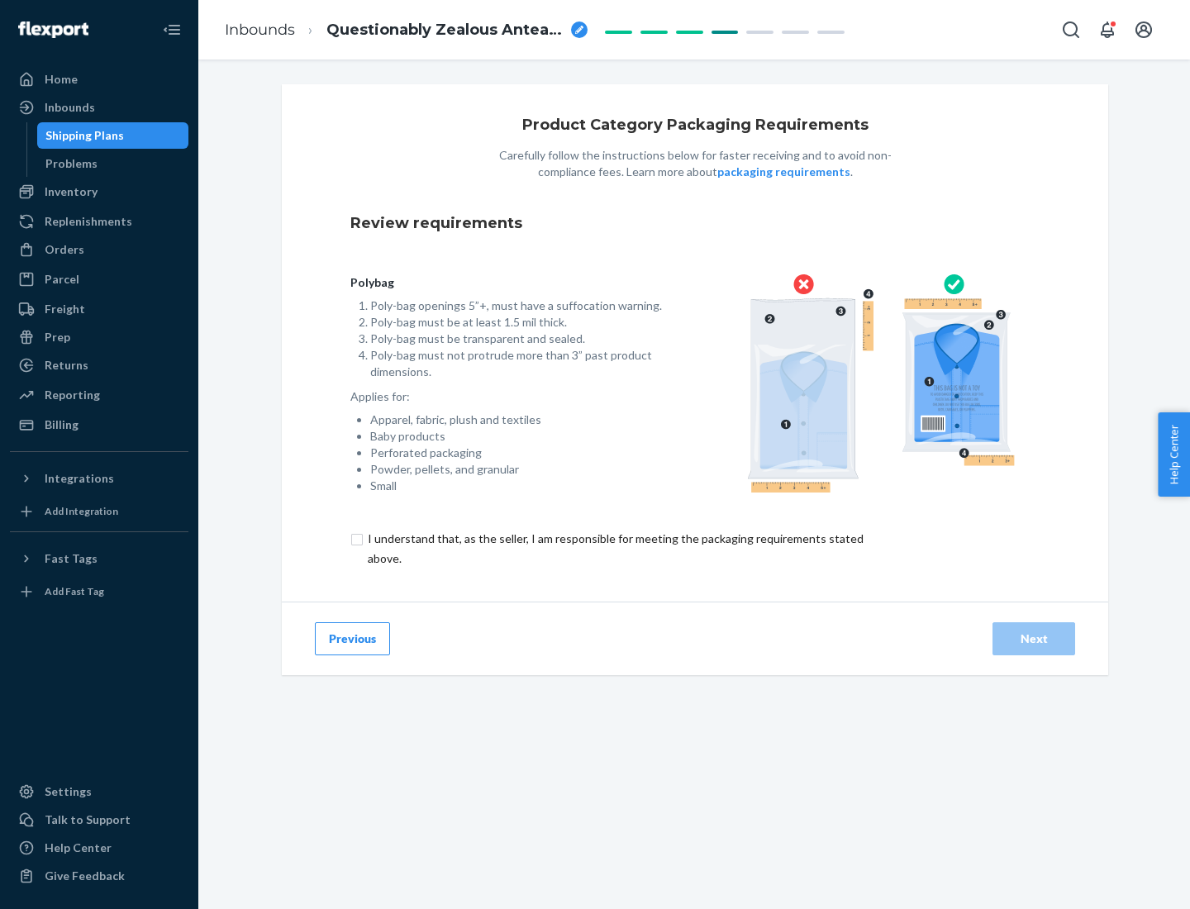
click at [614, 548] on input "checkbox" at bounding box center [624, 549] width 549 height 40
checkbox input "true"
click at [1033, 638] on div "Next" at bounding box center [1033, 638] width 55 height 17
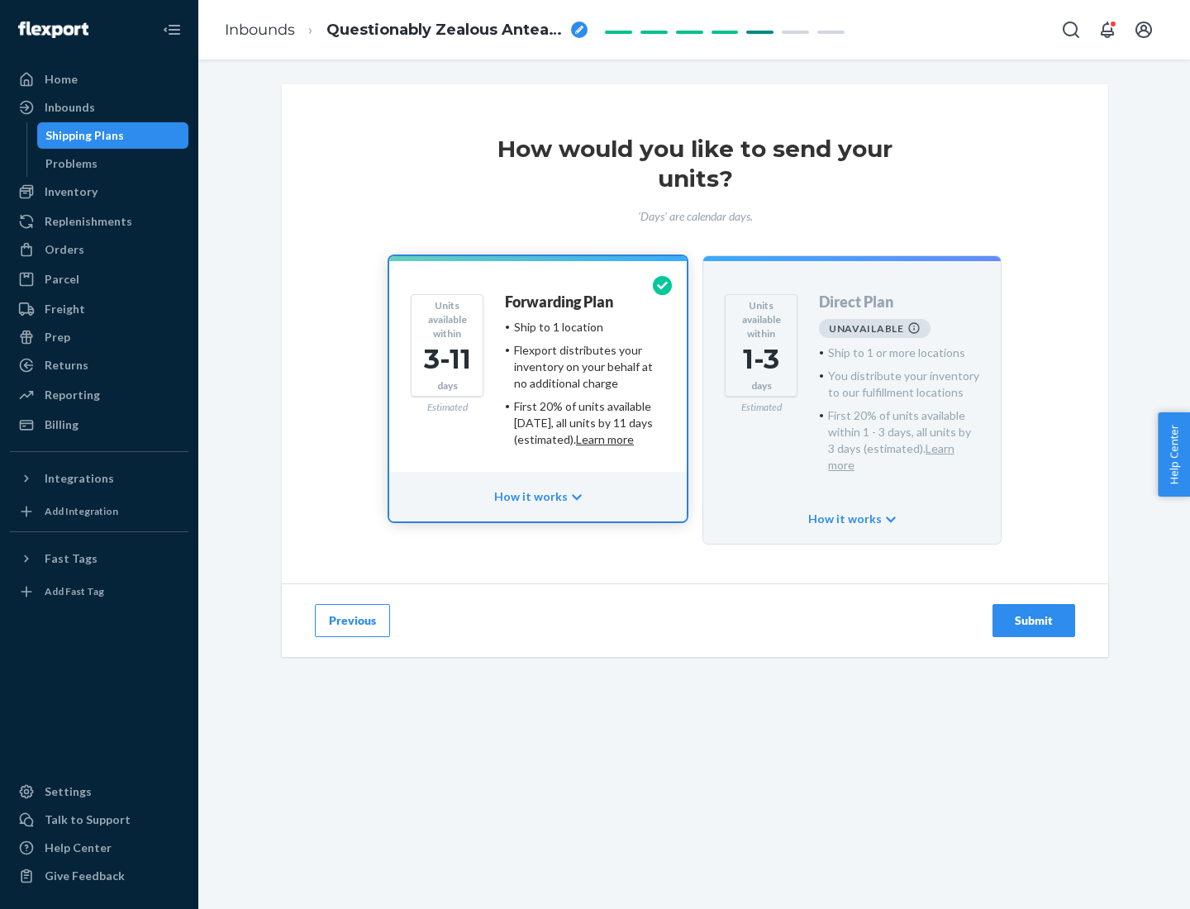
click at [560, 302] on h4 "Forwarding Plan" at bounding box center [559, 302] width 108 height 17
click at [1033, 612] on div "Submit" at bounding box center [1033, 620] width 55 height 17
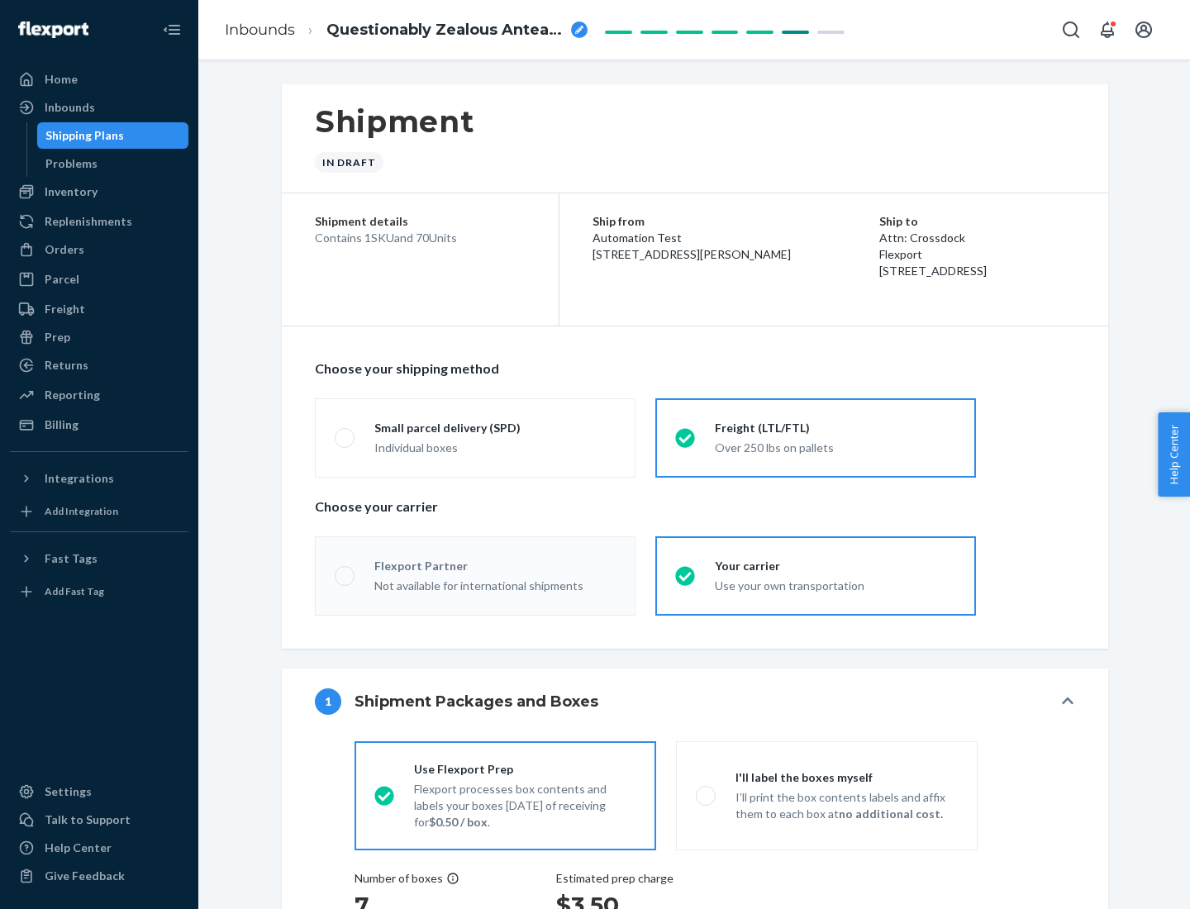
radio input "true"
radio input "false"
radio input "true"
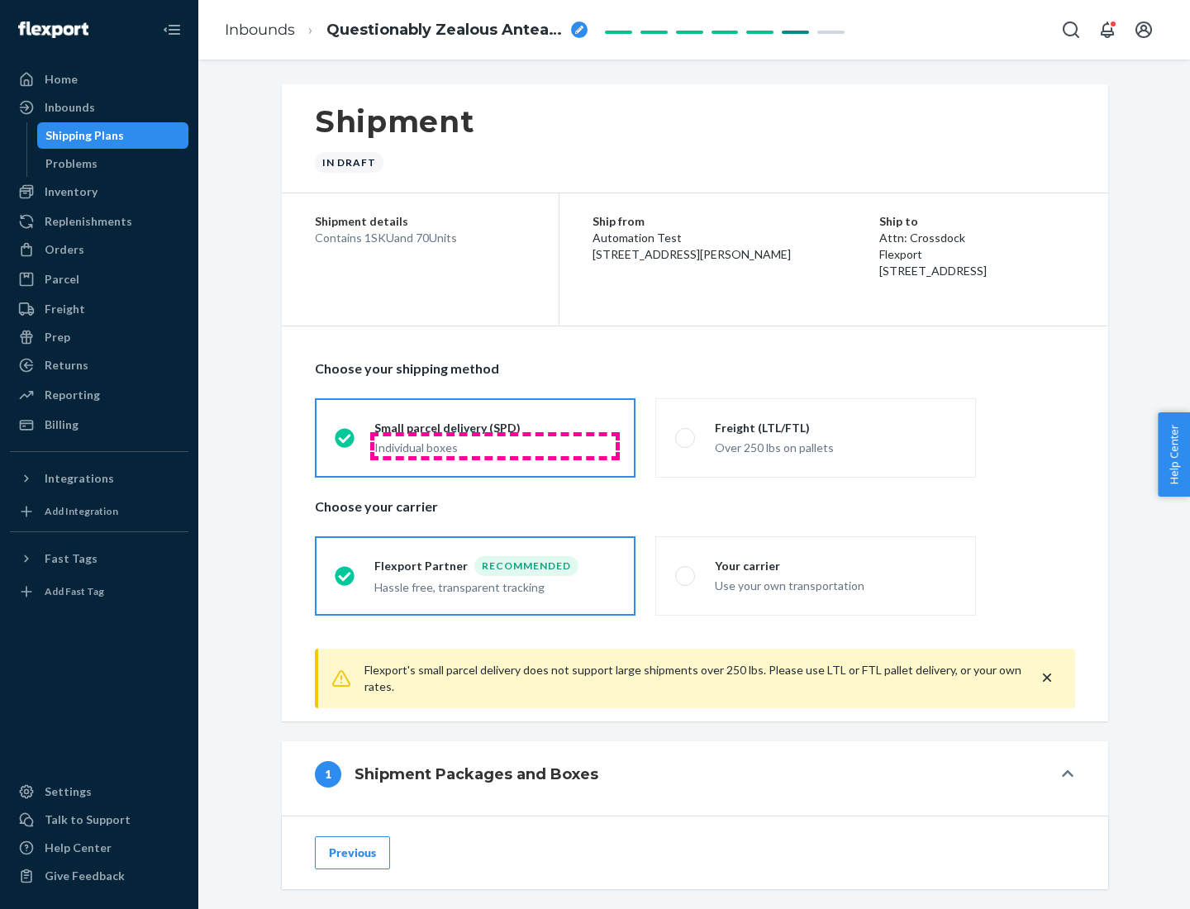
click at [495, 445] on div "Individual boxes" at bounding box center [494, 447] width 241 height 17
click at [345, 443] on input "Small parcel delivery (SPD) Individual boxes" at bounding box center [340, 437] width 11 height 11
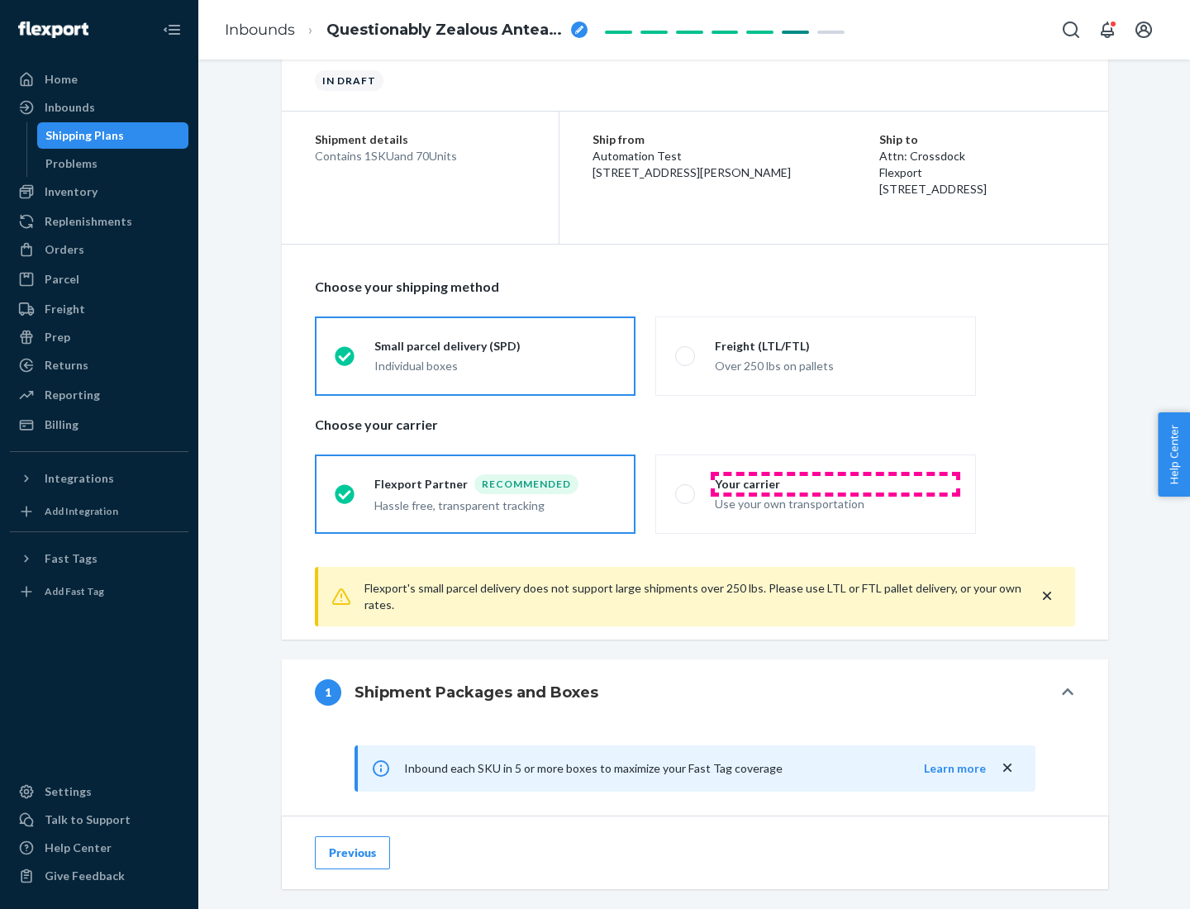
click at [835, 483] on div "Your carrier" at bounding box center [835, 484] width 241 height 17
click at [686, 488] on input "Your carrier Use your own transportation" at bounding box center [680, 493] width 11 height 11
radio input "true"
radio input "false"
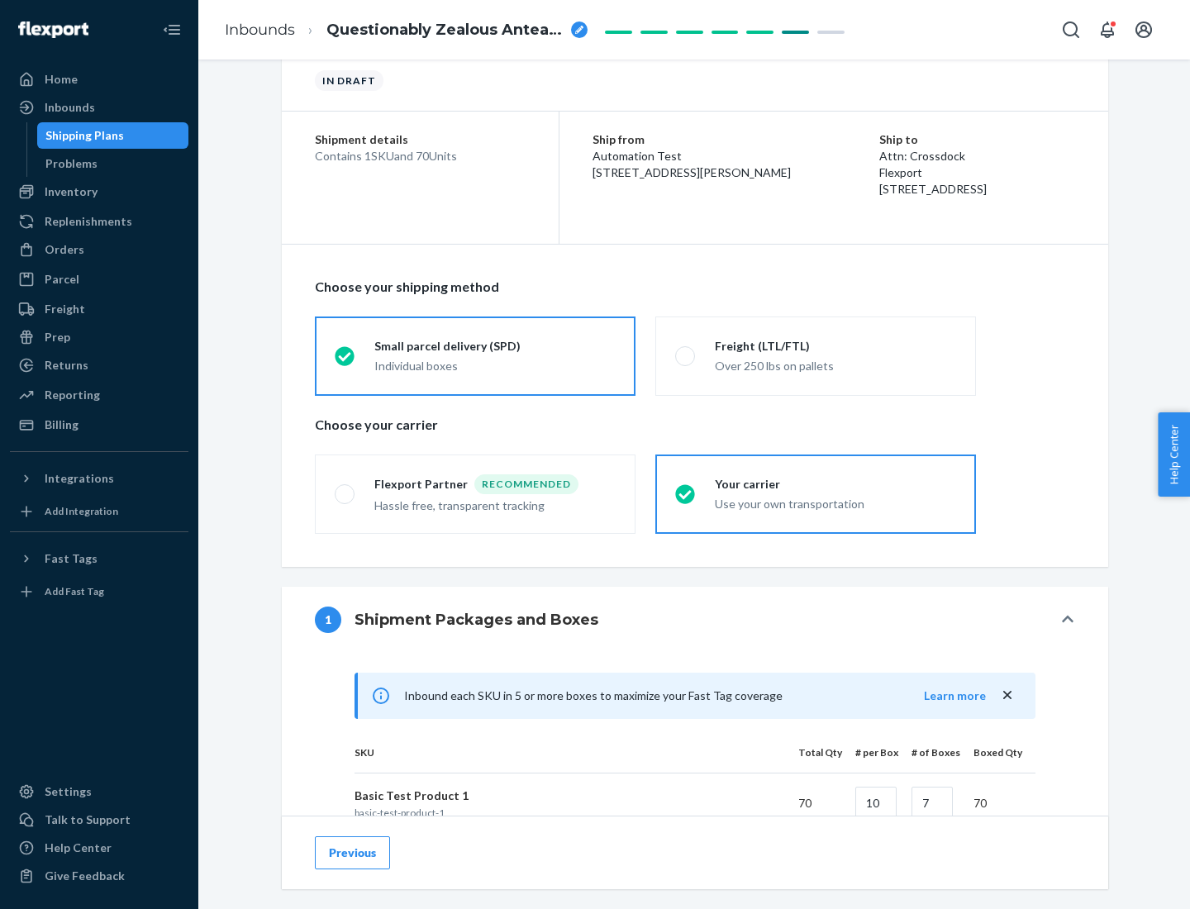
scroll to position [401, 0]
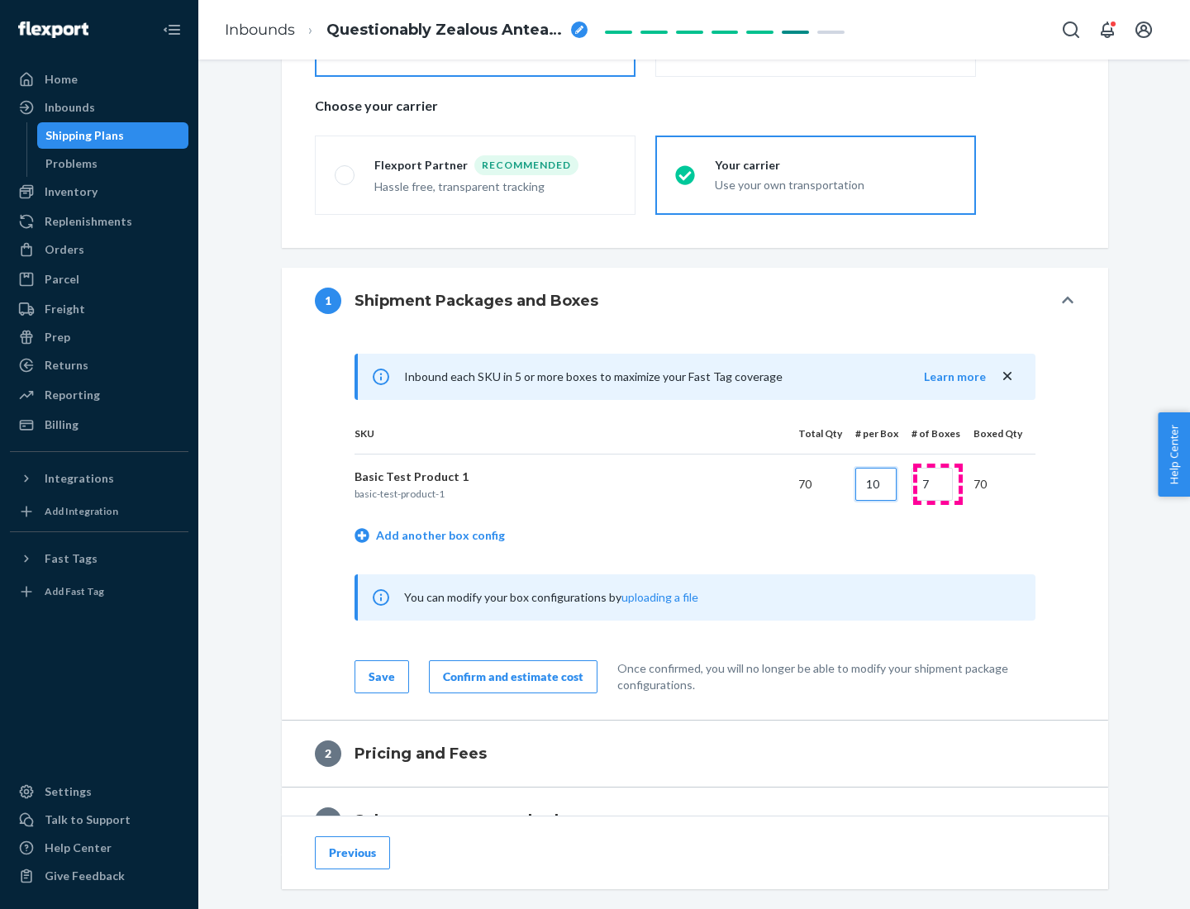
type input "10"
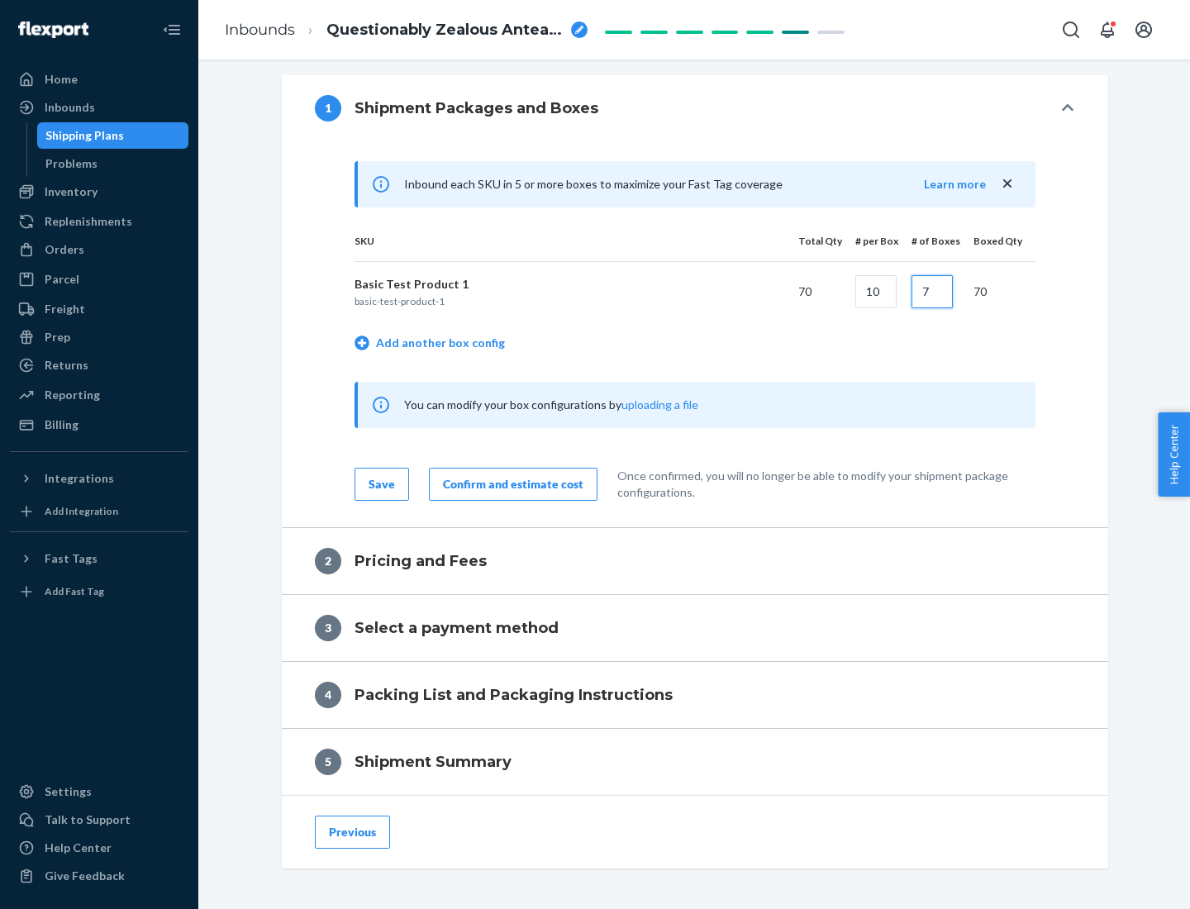
type input "7"
click at [510, 483] on div "Confirm and estimate cost" at bounding box center [513, 484] width 140 height 17
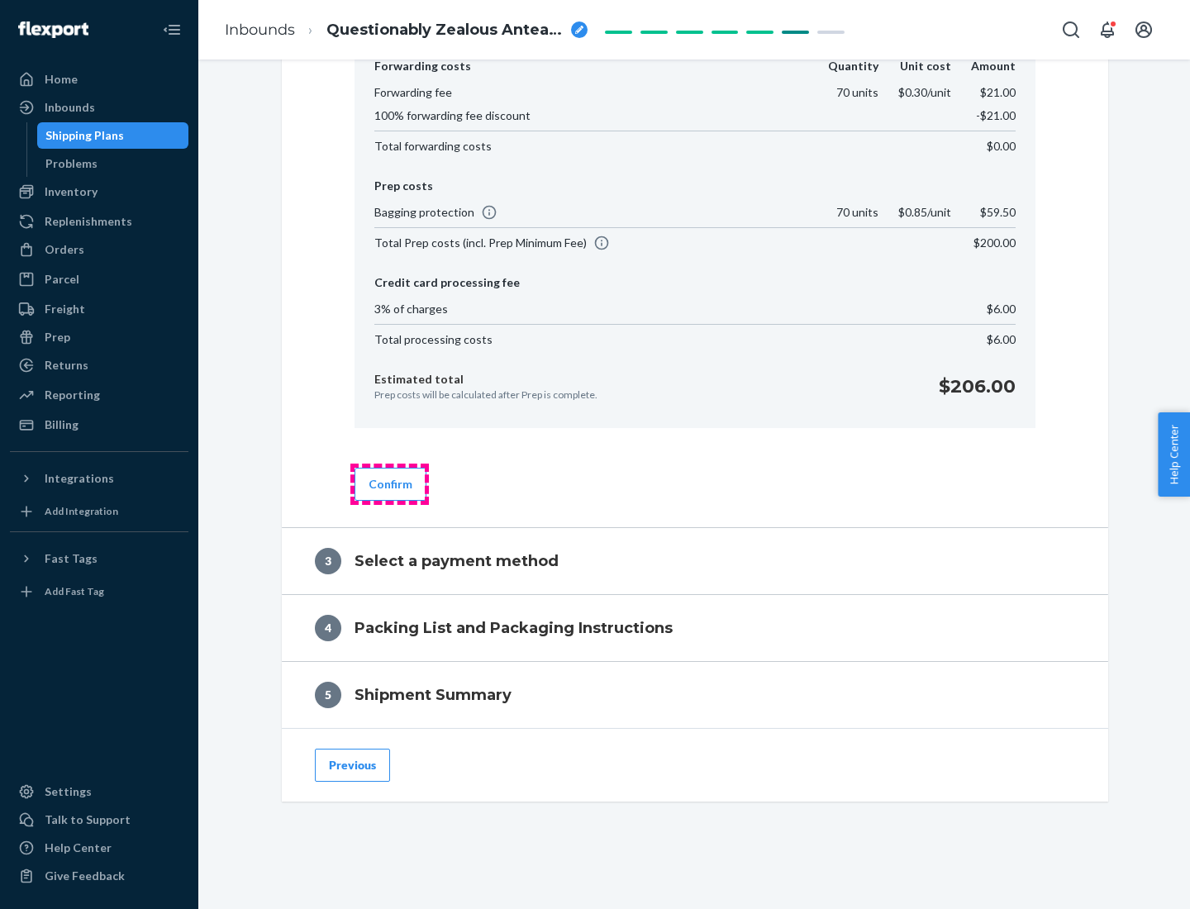
click at [389, 483] on button "Confirm" at bounding box center [390, 484] width 72 height 33
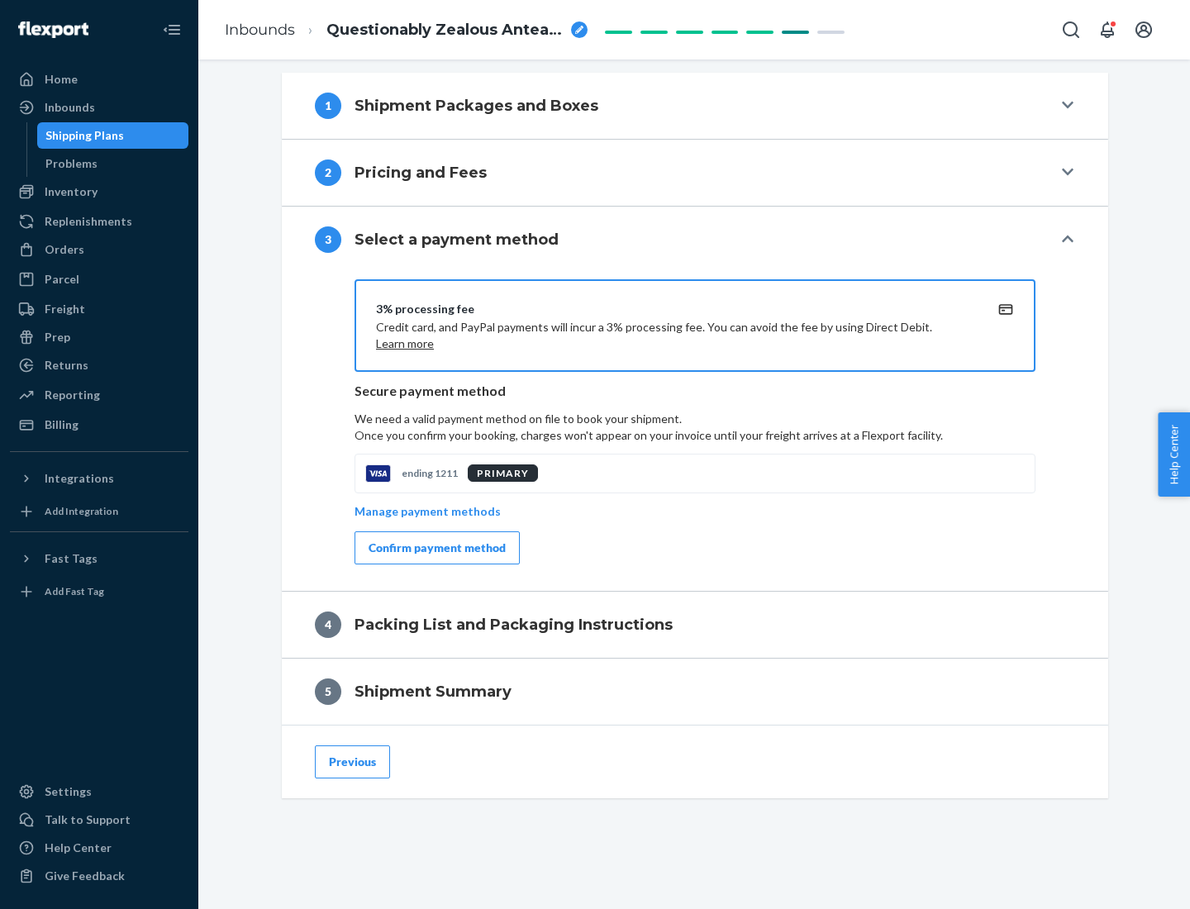
click at [435, 548] on div "Confirm payment method" at bounding box center [436, 547] width 137 height 17
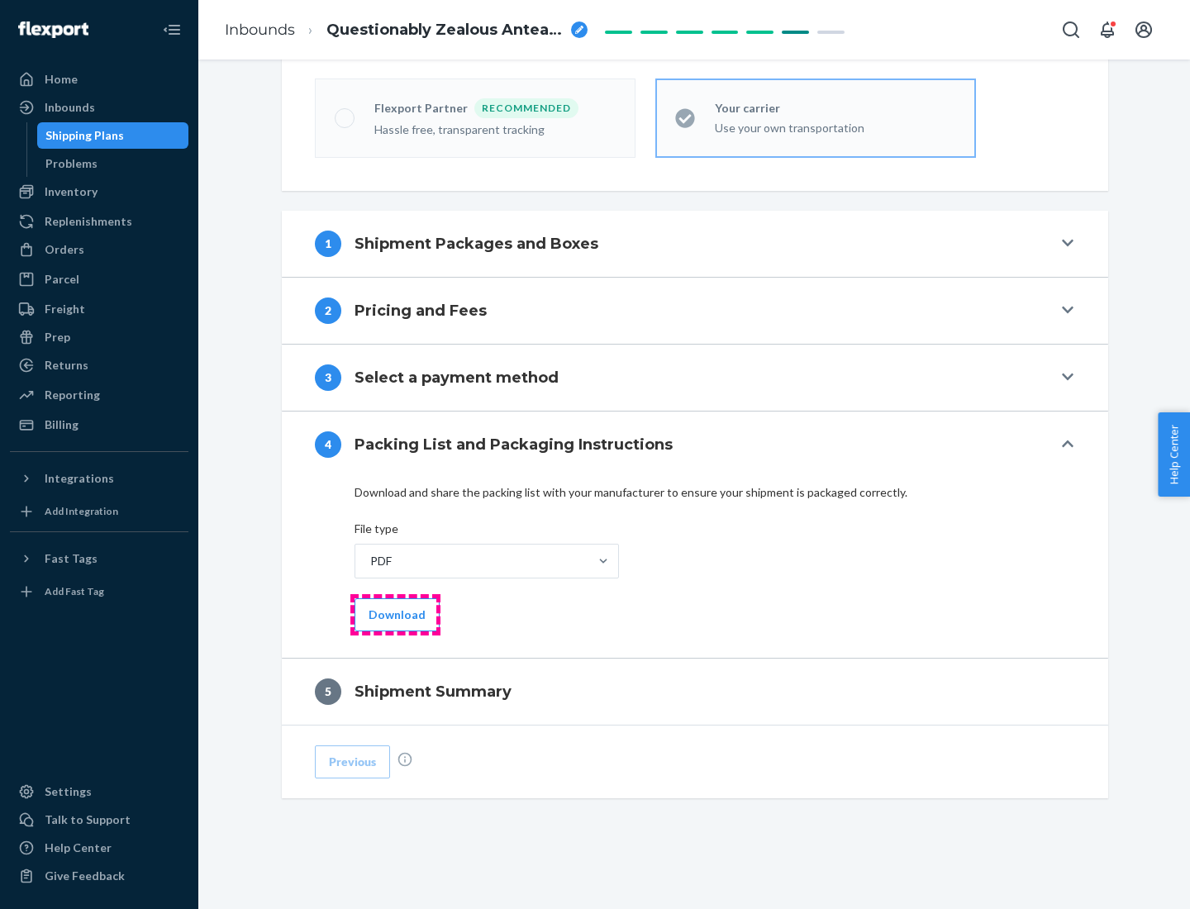
click at [395, 614] on button "Download" at bounding box center [396, 614] width 85 height 33
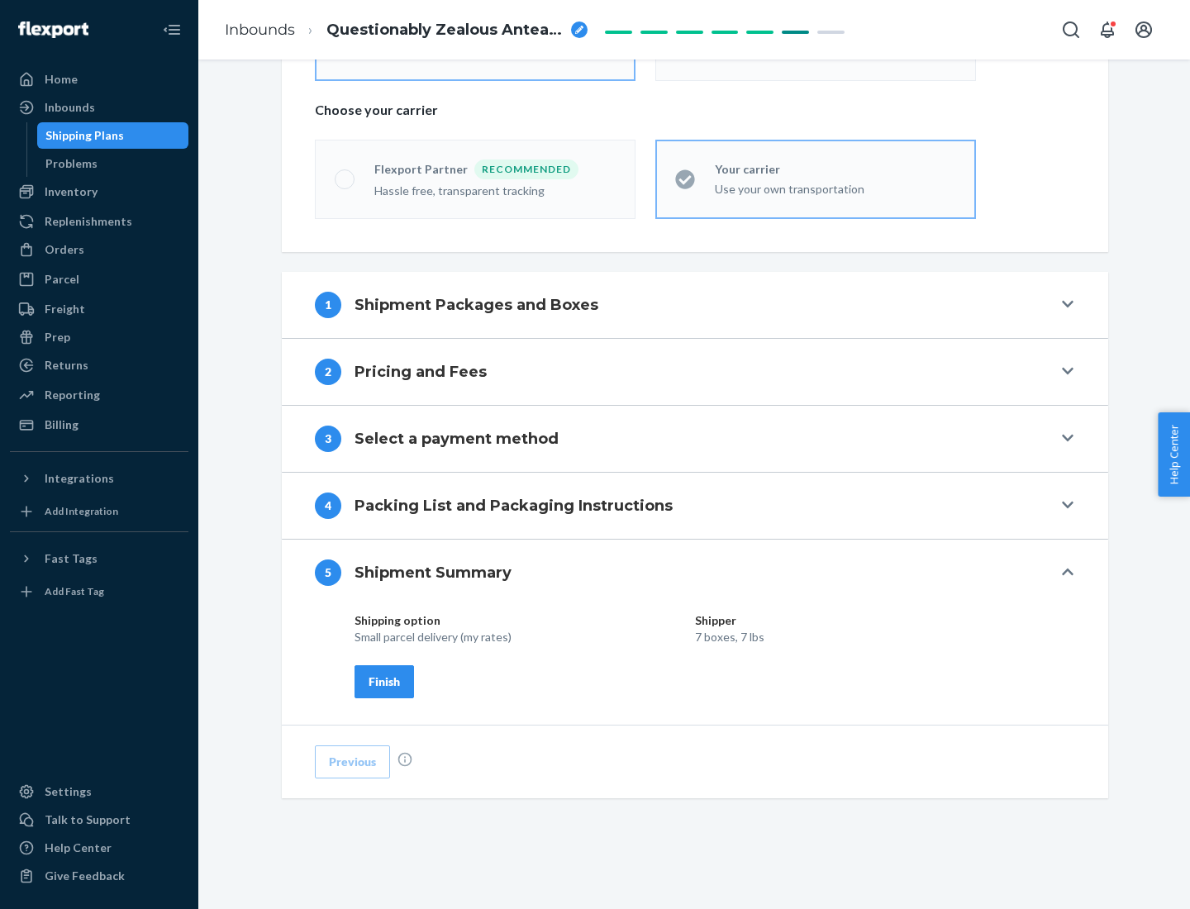
scroll to position [397, 0]
